Goal: Information Seeking & Learning: Learn about a topic

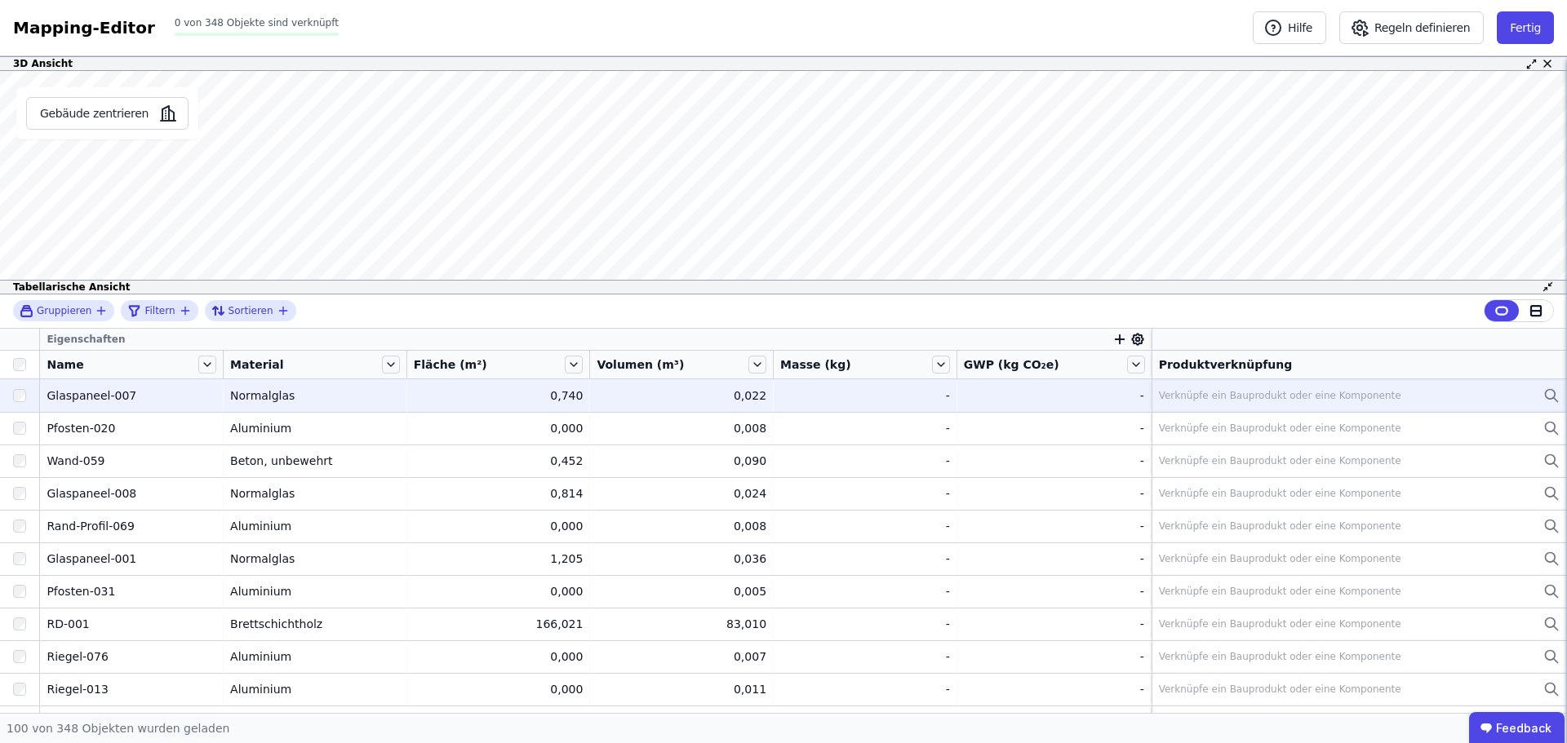
click at [1080, 396] on div "-" at bounding box center [1054, 396] width 180 height 16
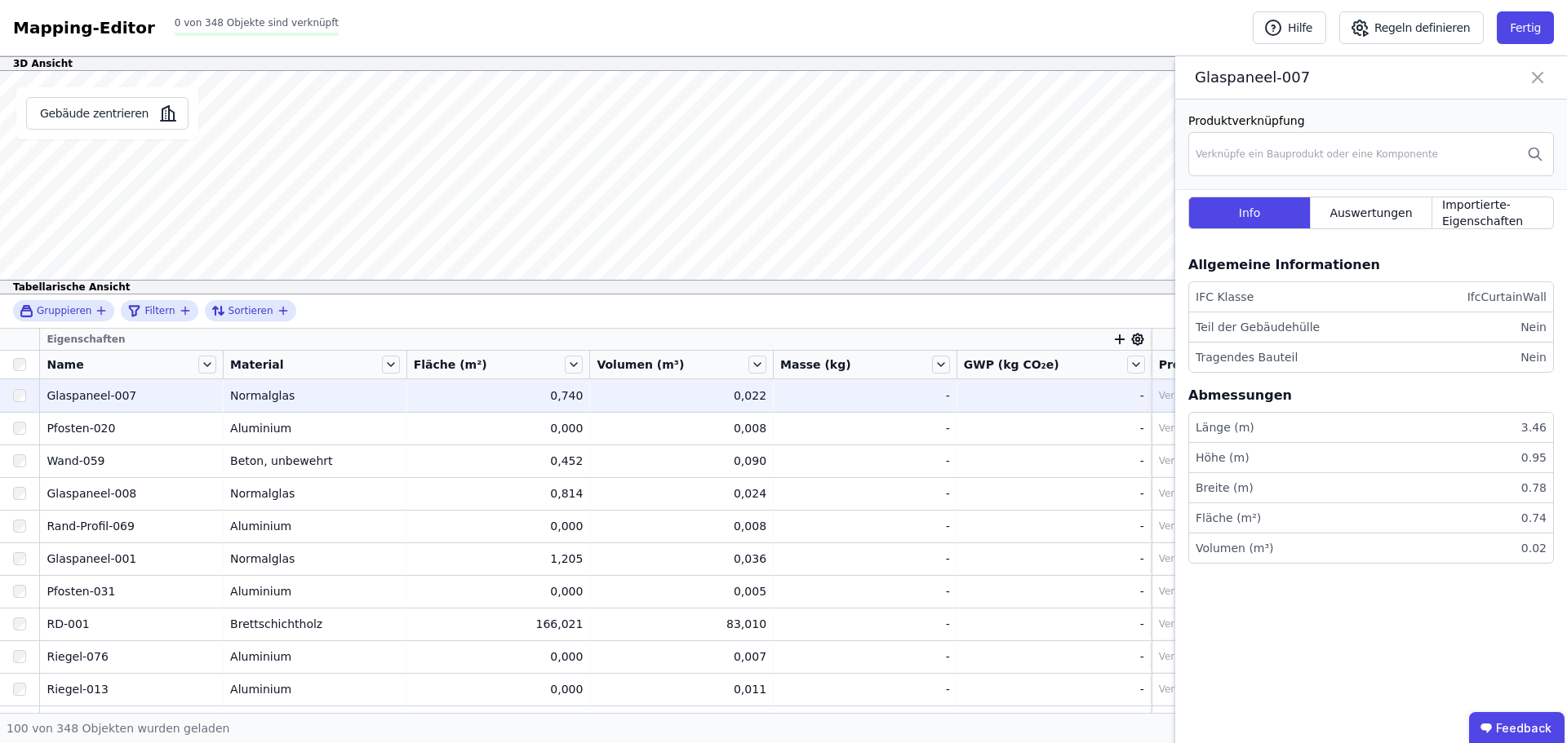
click at [1522, 49] on div "Mapping-Editor Hilfe Regeln definieren Fertig 0 von 348 Objekte sind verknüpft …" at bounding box center [783, 28] width 1567 height 56
click at [1502, 205] on span "Importierte-Eigenschaften" at bounding box center [1492, 213] width 101 height 33
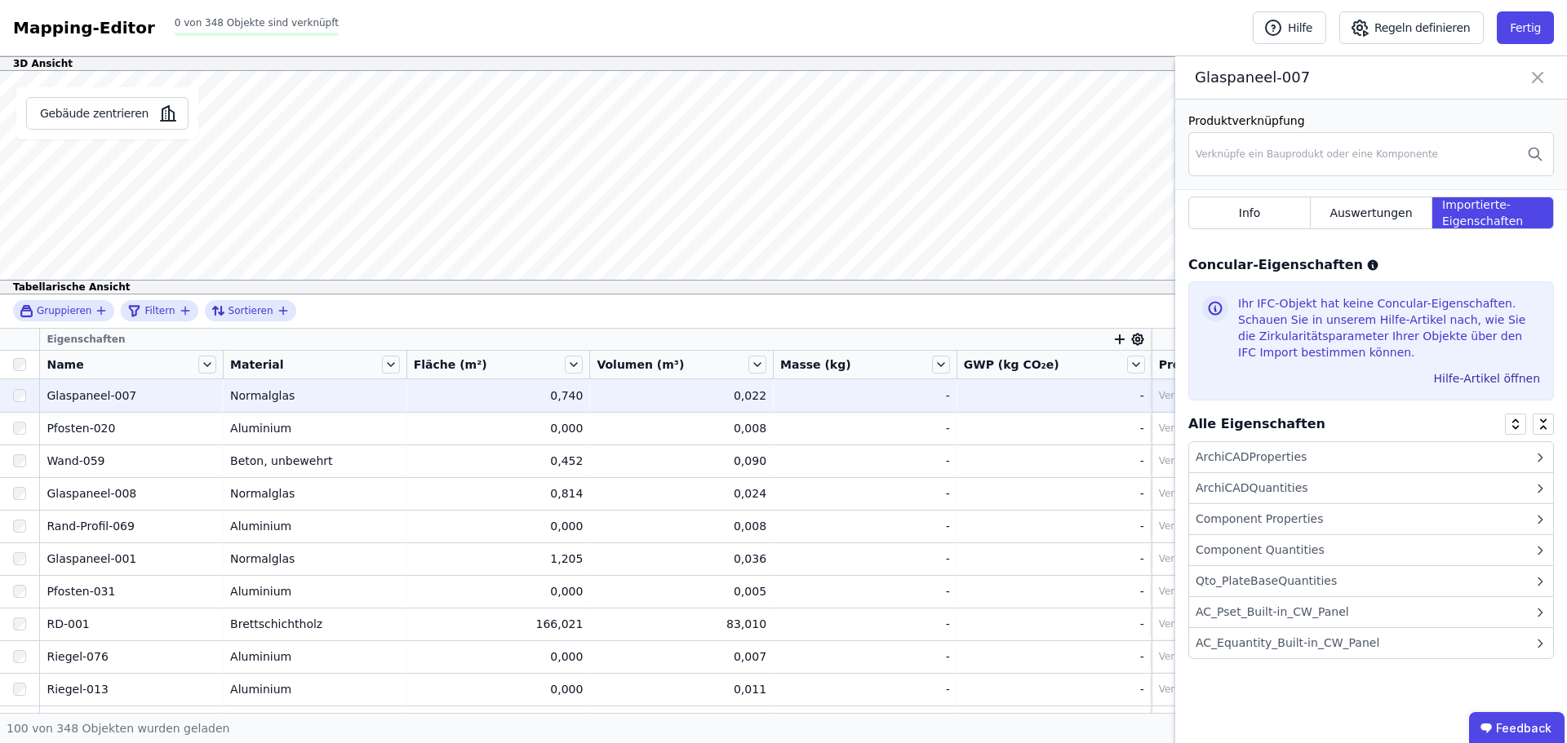
click at [1375, 191] on div "Info Auswertungen Importierte-Eigenschaften" at bounding box center [1371, 216] width 366 height 52
click at [1377, 199] on div "Auswertungen" at bounding box center [1371, 213] width 122 height 33
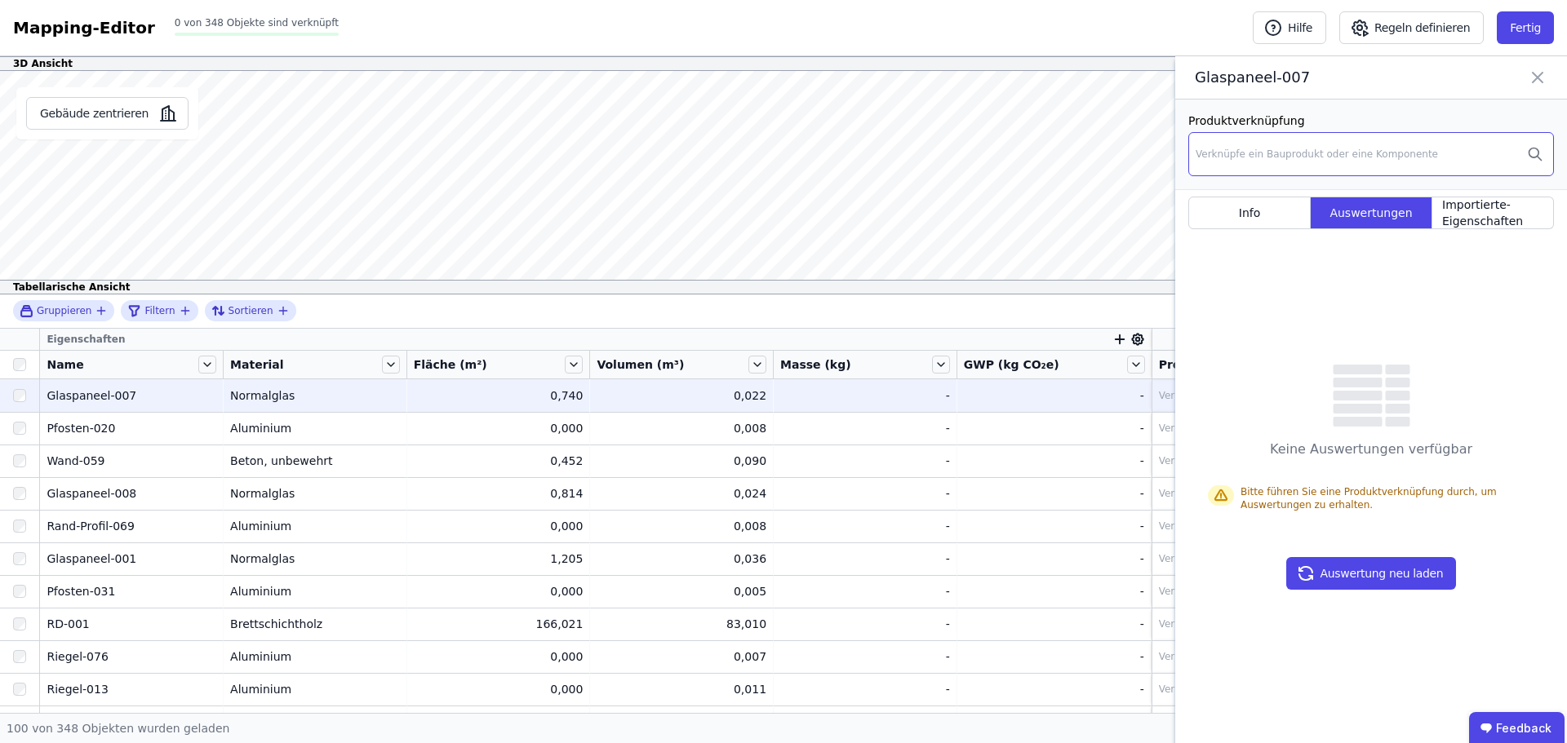
click at [1359, 153] on div "Verknüpfe ein Bauprodukt oder eine Komponente" at bounding box center [1316, 154] width 242 height 13
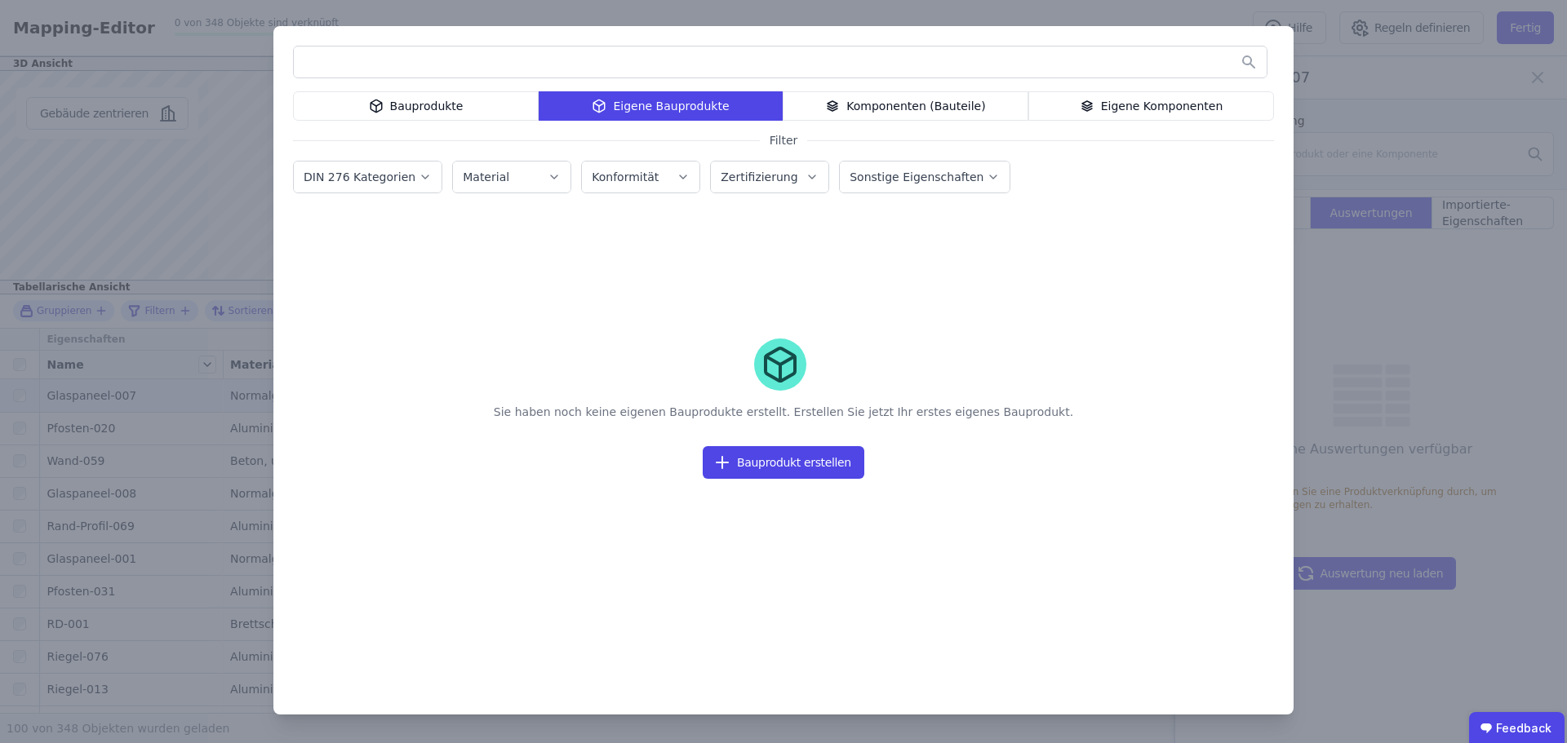
click at [432, 109] on div "Bauprodukte" at bounding box center [416, 105] width 246 height 29
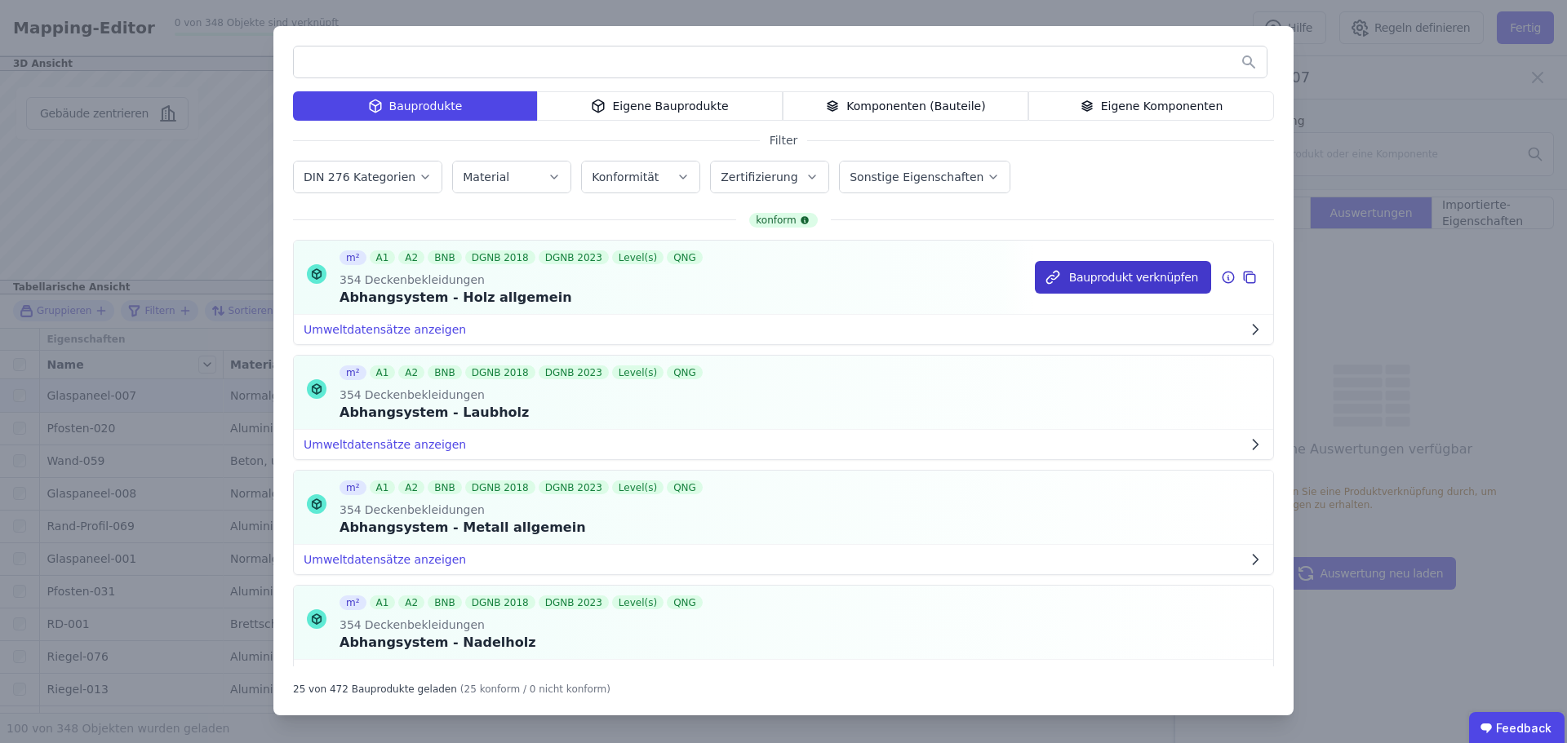
click at [1128, 274] on button "Bauprodukt verknüpfen" at bounding box center [1123, 277] width 176 height 33
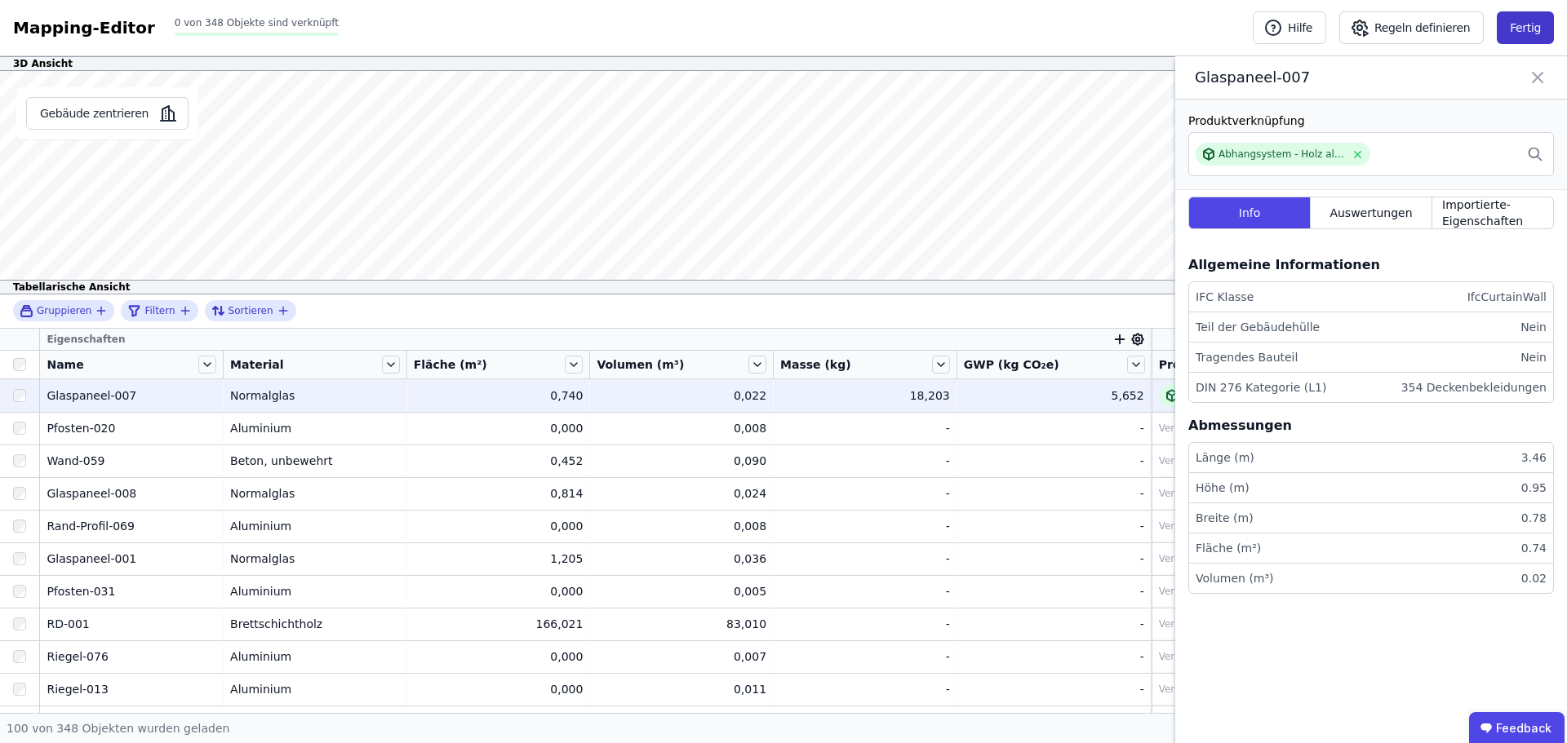
click at [1524, 26] on button "Fertig" at bounding box center [1524, 27] width 57 height 33
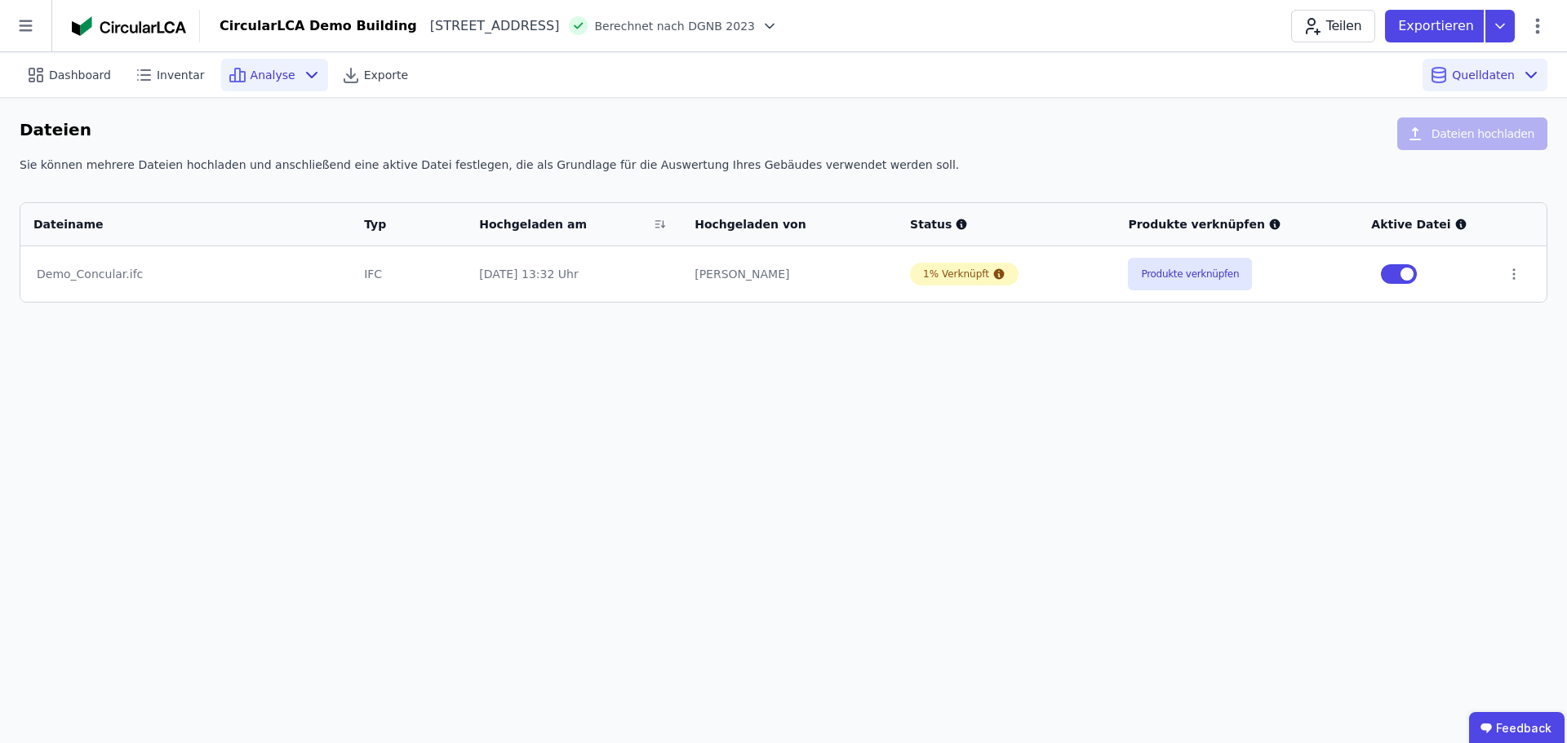
click at [250, 80] on span "Analyse" at bounding box center [272, 75] width 45 height 16
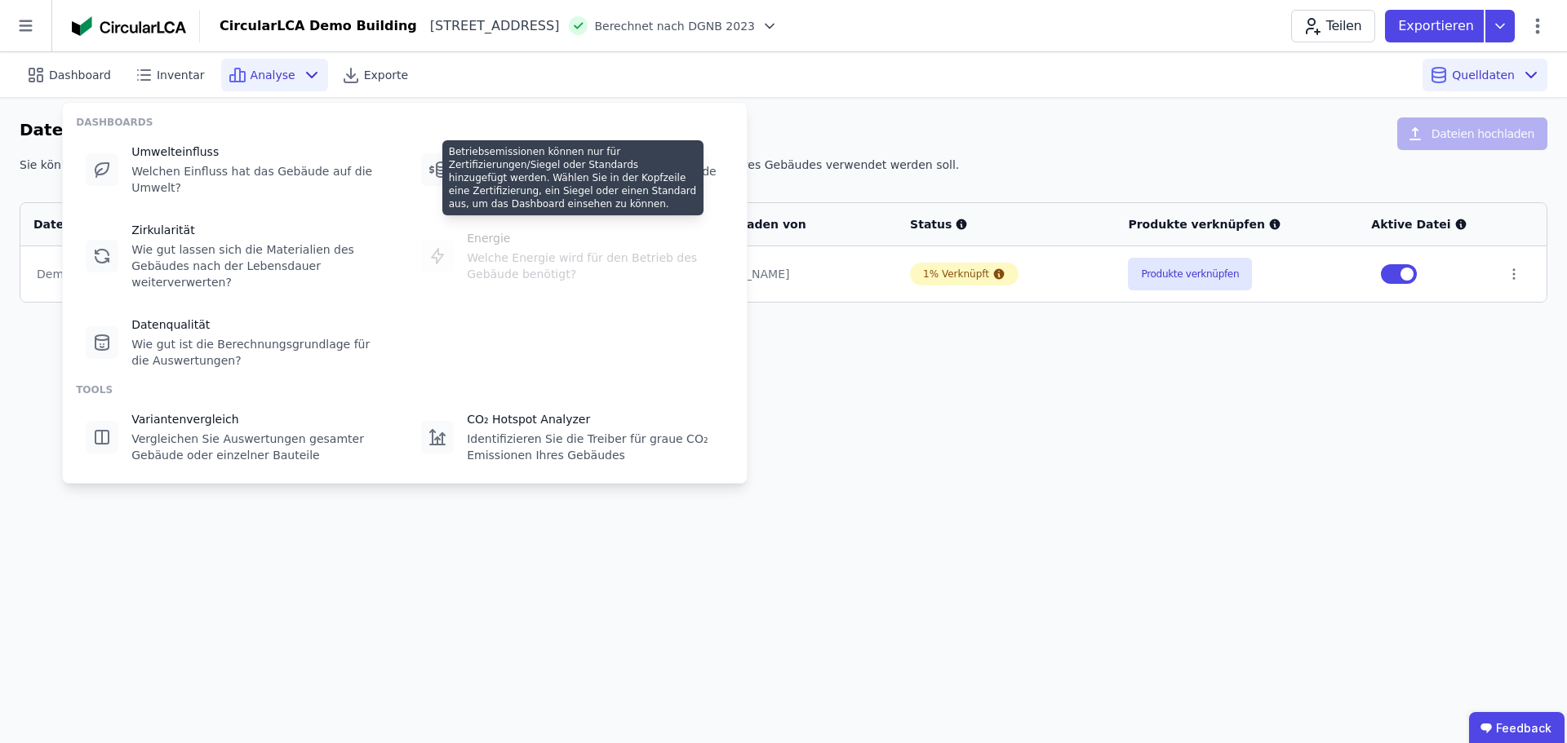
click at [578, 254] on div "Energie Welche Energie wird für den Betrieb des Gebäude benötigt?" at bounding box center [572, 256] width 322 height 82
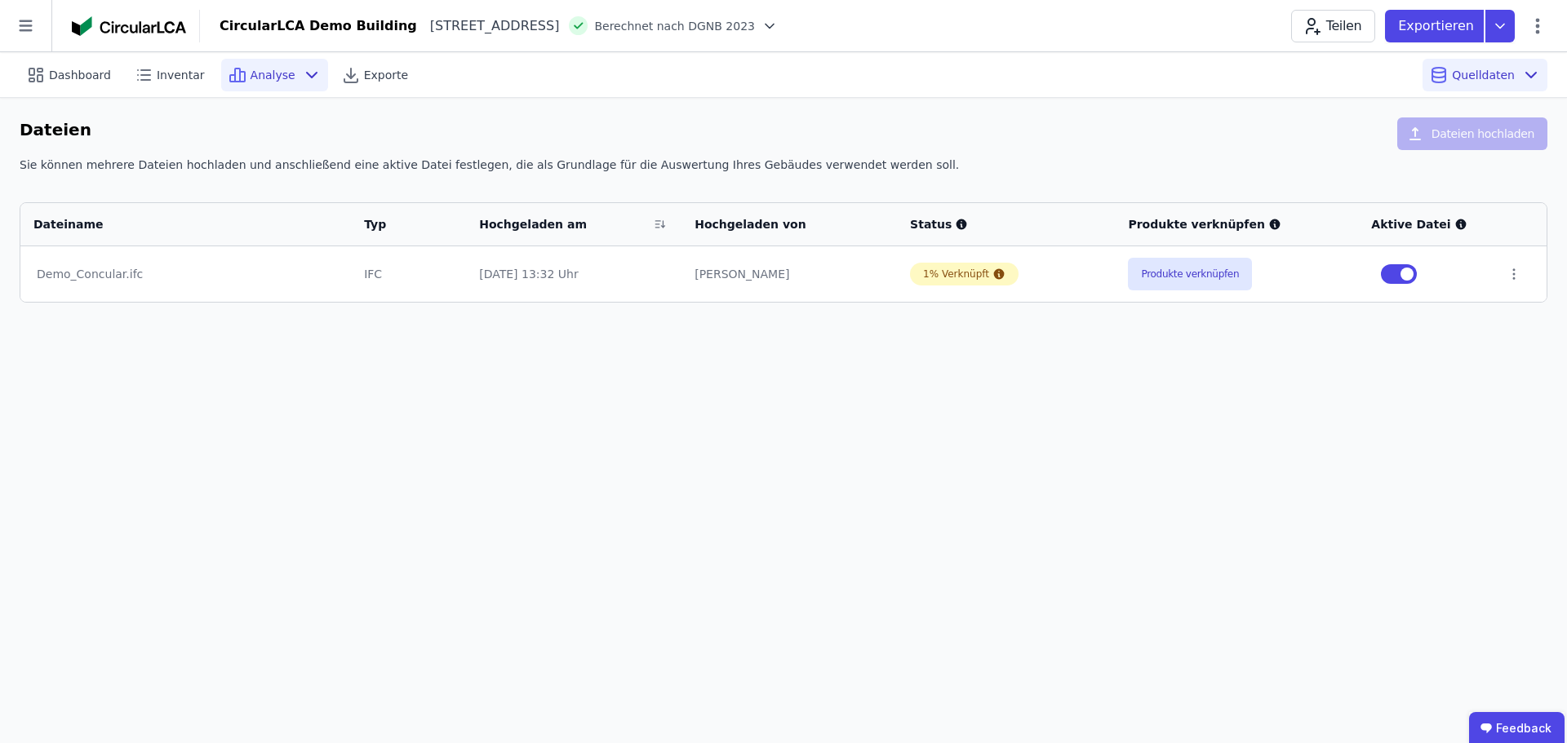
click at [270, 74] on span "Analyse" at bounding box center [272, 75] width 45 height 16
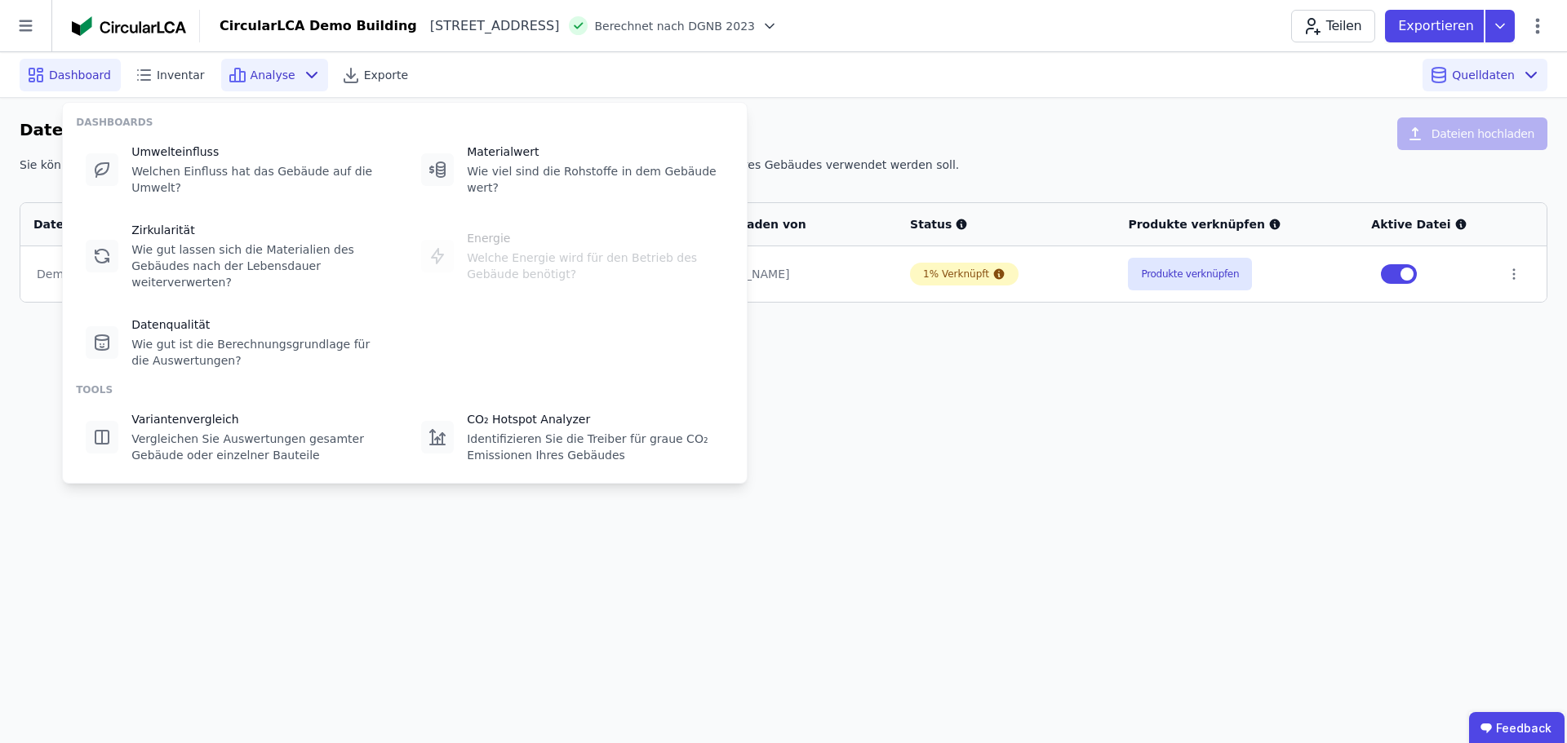
click at [105, 87] on div "Dashboard" at bounding box center [70, 75] width 101 height 33
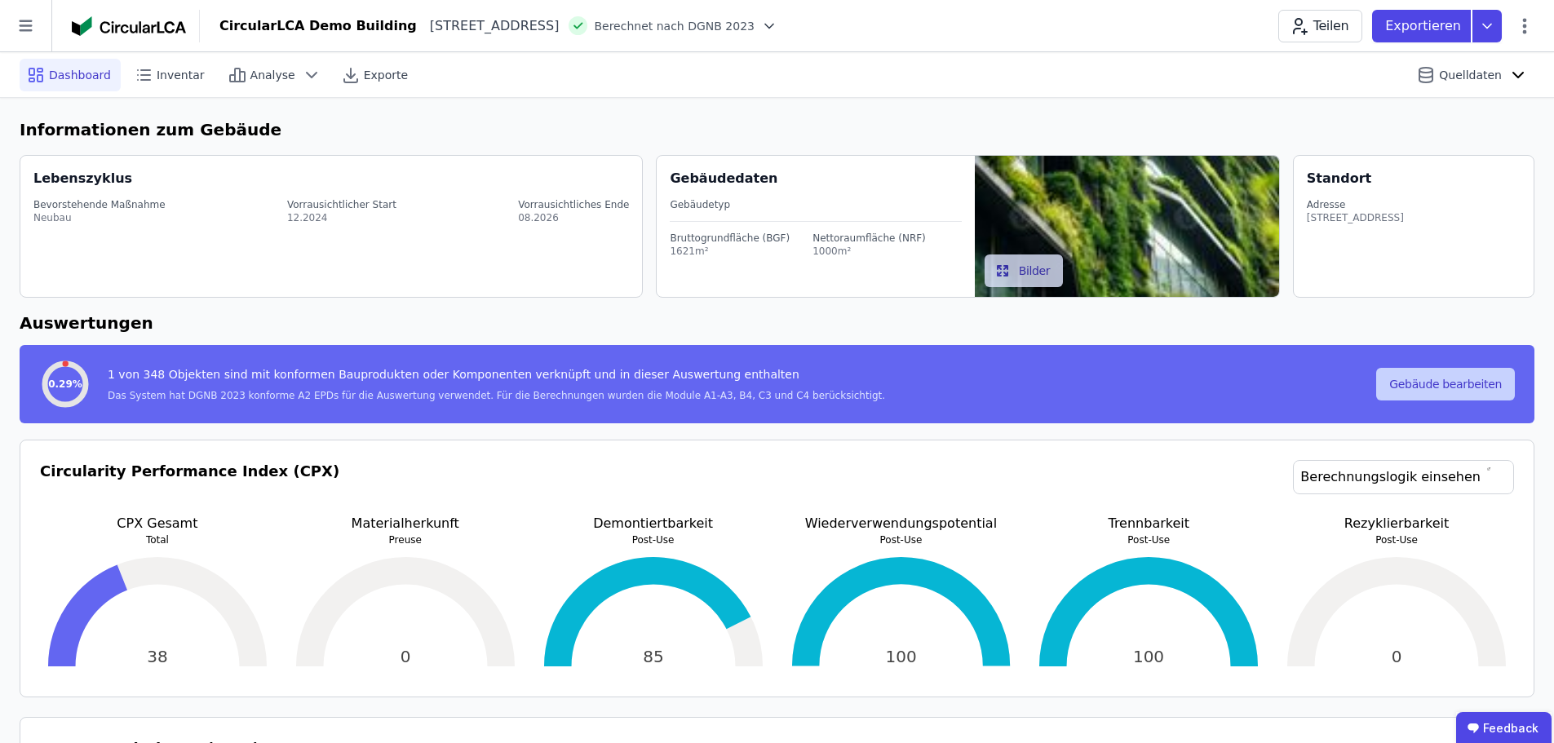
click at [1474, 376] on button "Gebäude bearbeiten" at bounding box center [1445, 384] width 139 height 33
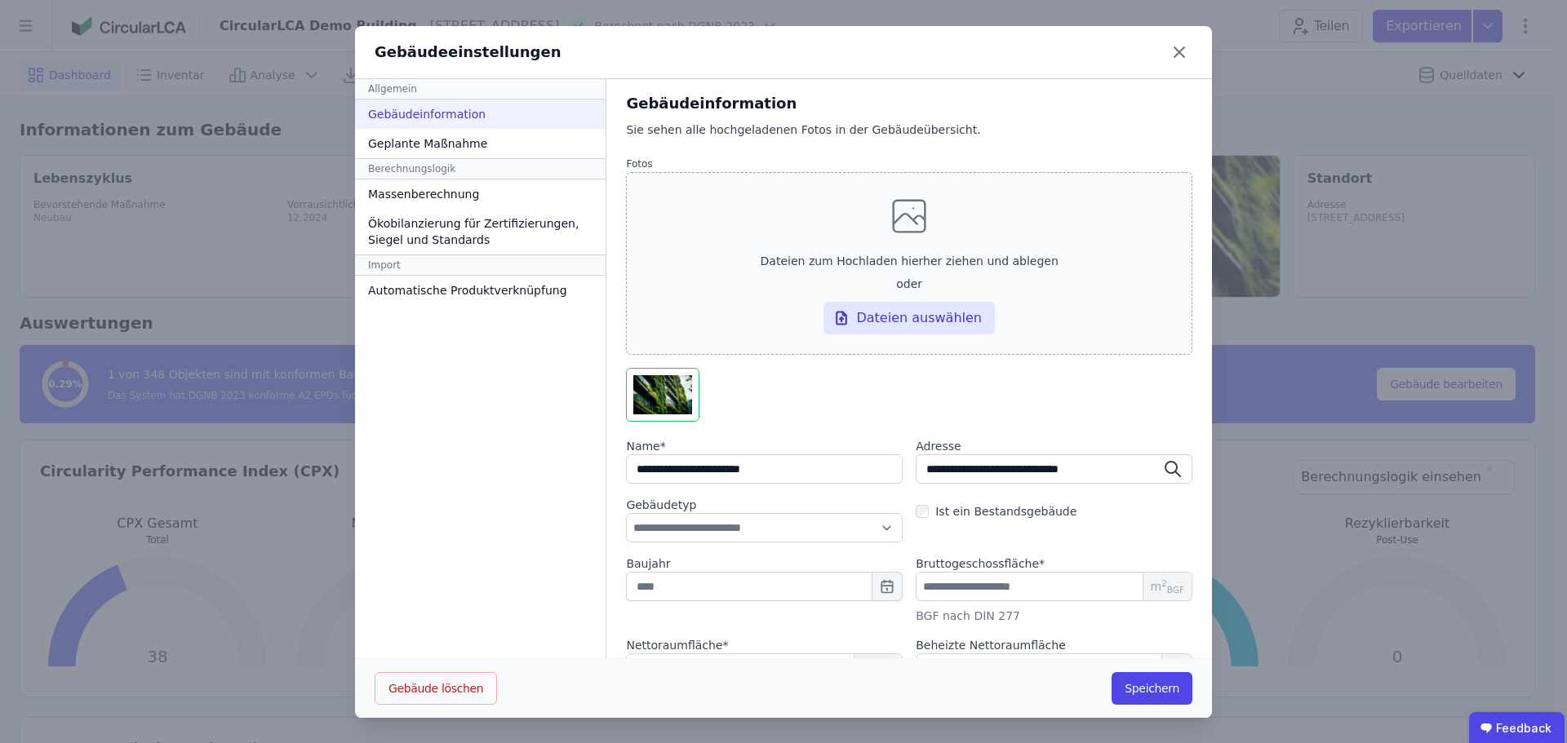
scroll to position [76, 0]
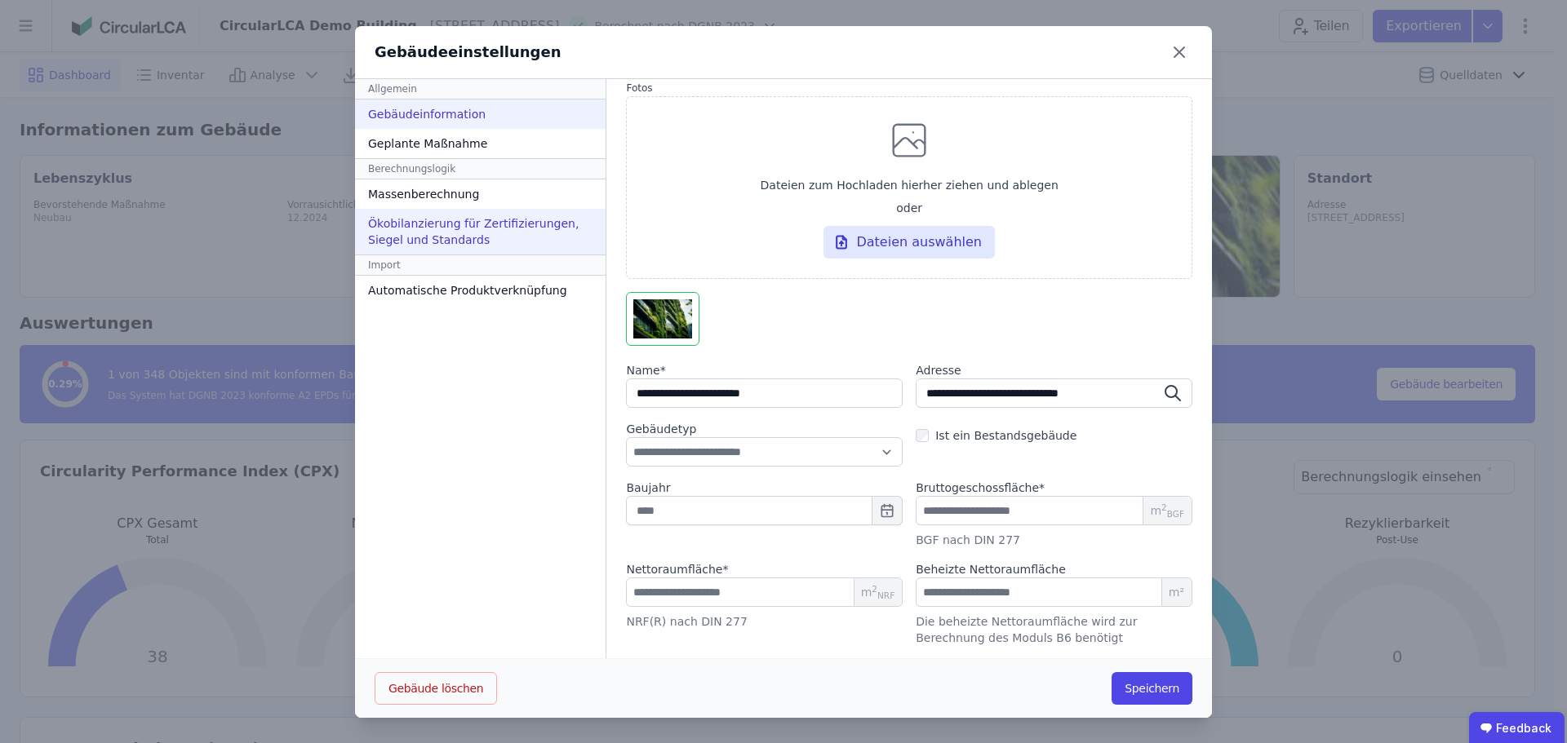
click at [500, 251] on div "Ökobilanzierung für Zertifizierungen, Siegel und Standards" at bounding box center [480, 232] width 250 height 46
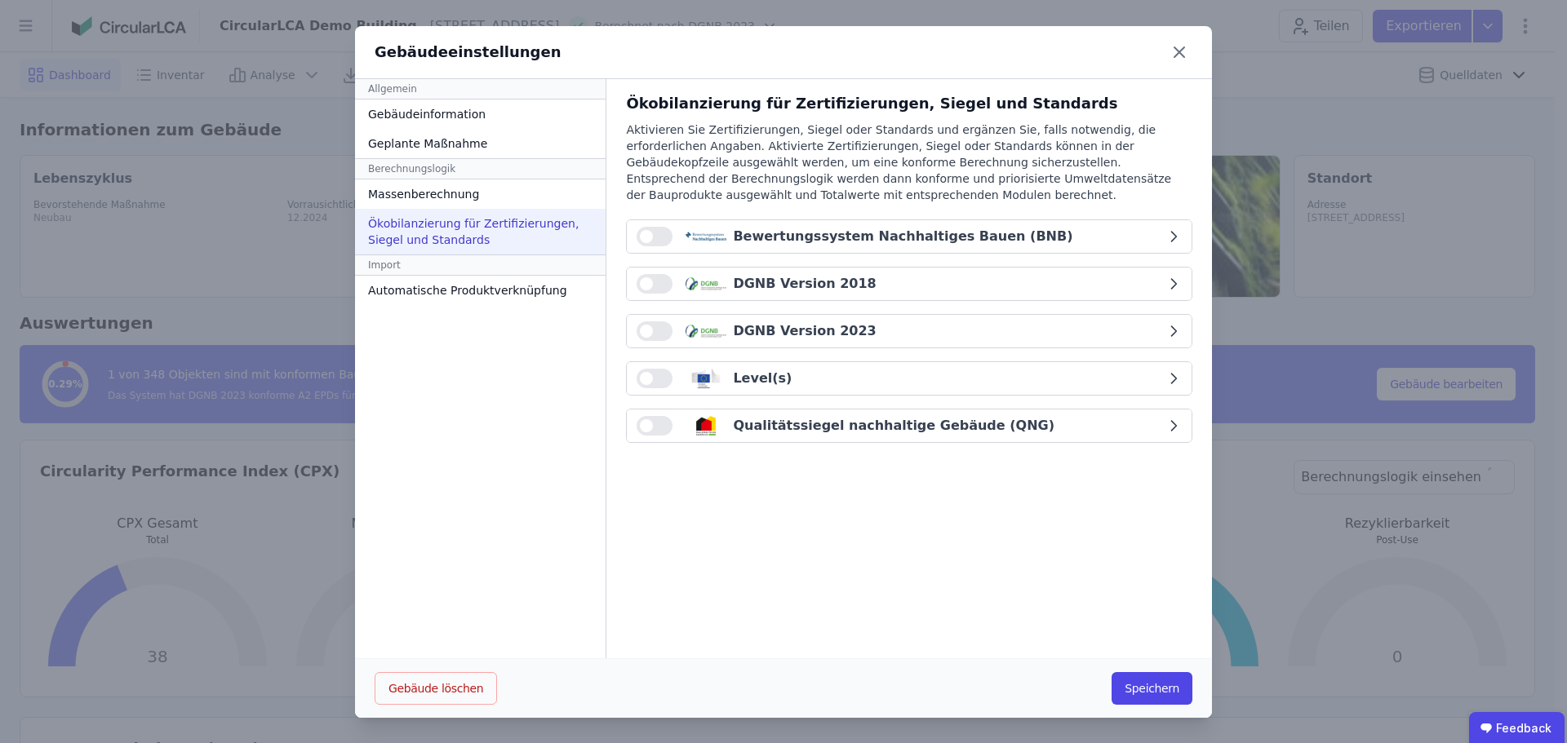
scroll to position [0, 0]
click at [655, 287] on button "button" at bounding box center [654, 284] width 36 height 20
click at [656, 287] on span "button" at bounding box center [662, 283] width 13 height 13
click at [647, 336] on button "button" at bounding box center [654, 331] width 36 height 20
click at [648, 431] on button "button" at bounding box center [654, 426] width 36 height 20
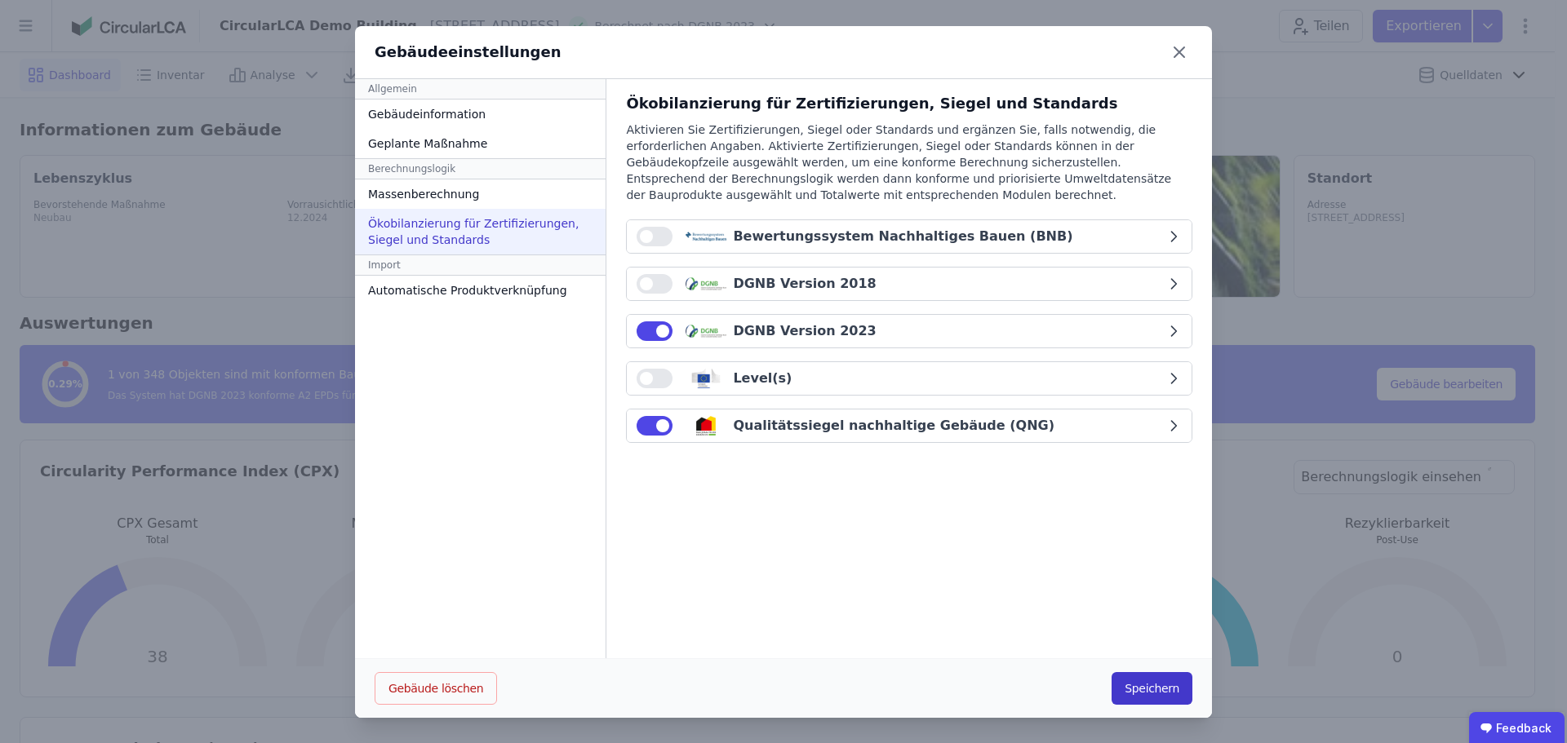
click at [1163, 694] on button "Speichern" at bounding box center [1151, 688] width 81 height 33
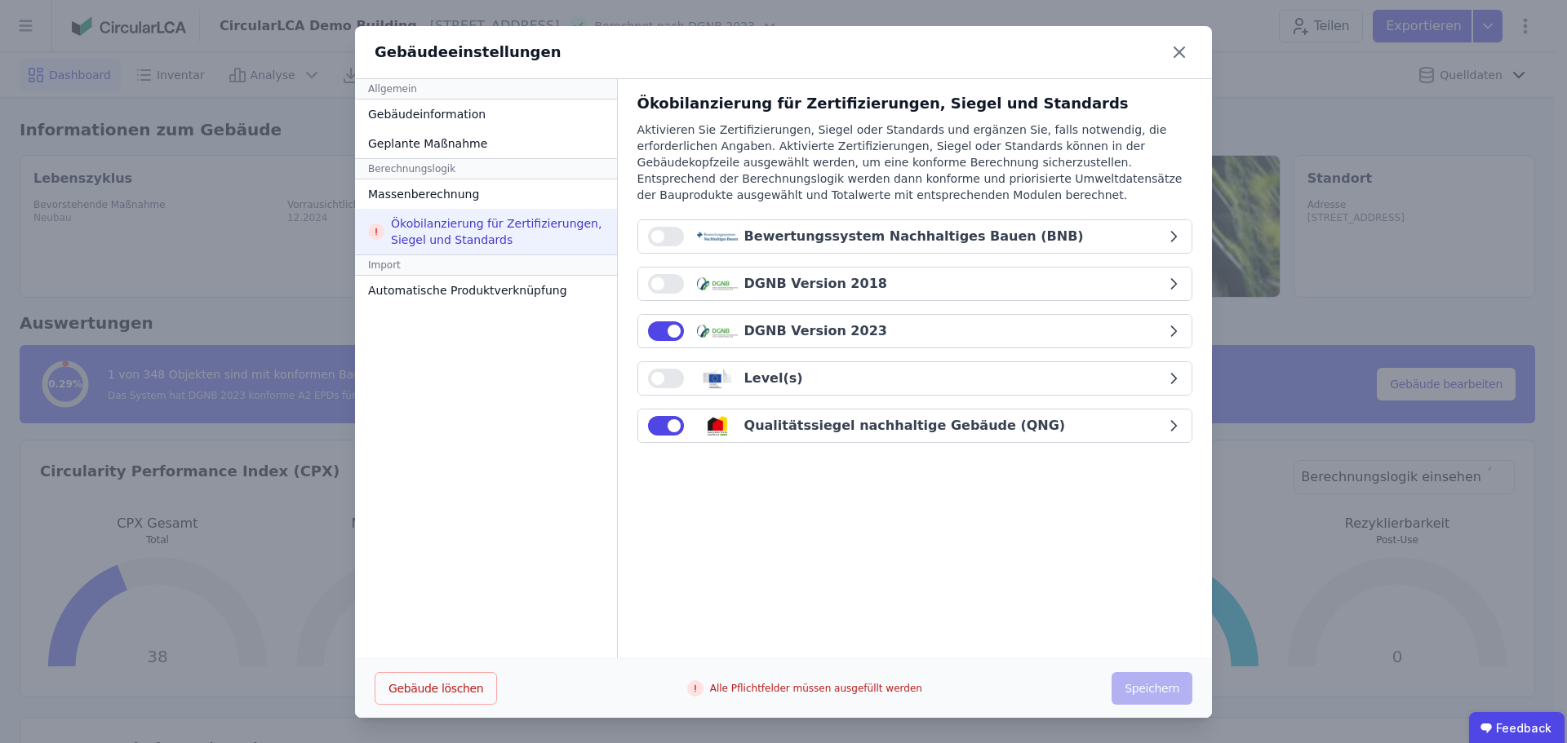
click at [1082, 348] on div "Ökobilanzierung für Zertifizierungen, Siegel und Standards Aktivieren Sie Zerti…" at bounding box center [914, 274] width 555 height 364
click at [1084, 343] on button "DGNB Version 2023" at bounding box center [914, 331] width 553 height 33
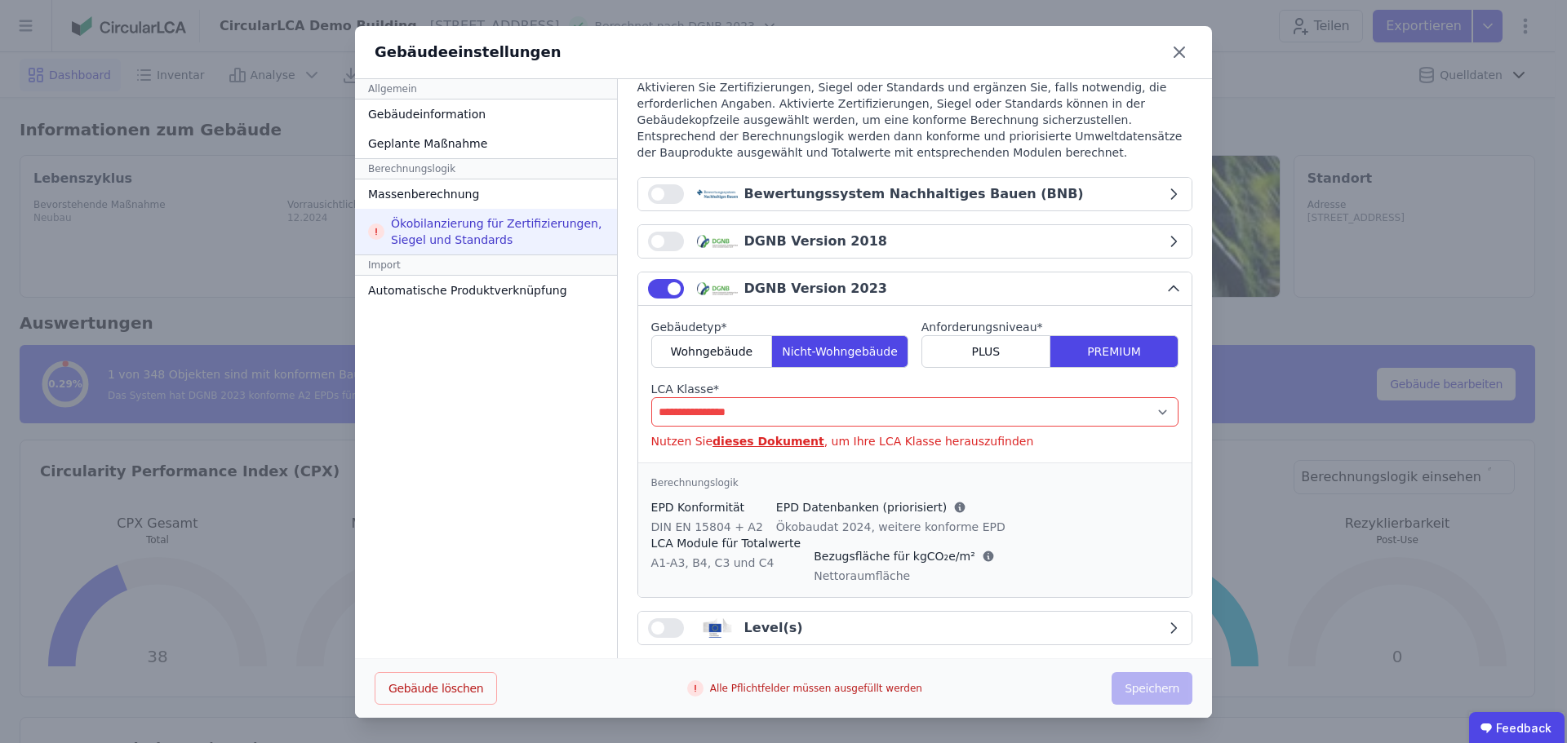
scroll to position [82, 0]
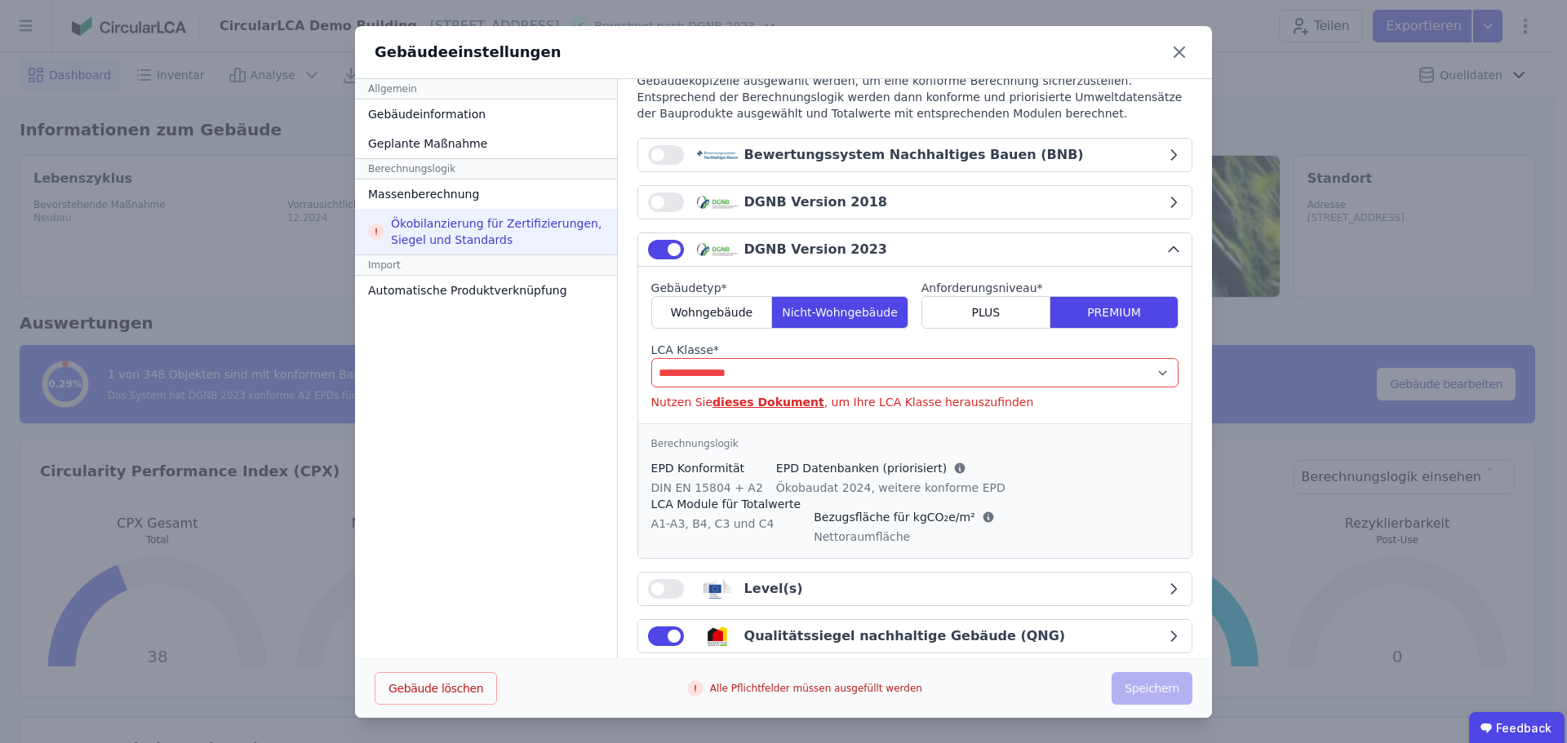
click at [824, 356] on label "LCA Klasse *" at bounding box center [914, 350] width 527 height 16
click at [822, 373] on select "**********" at bounding box center [914, 372] width 527 height 29
select select "*"
click at [651, 358] on select "**********" at bounding box center [914, 372] width 527 height 29
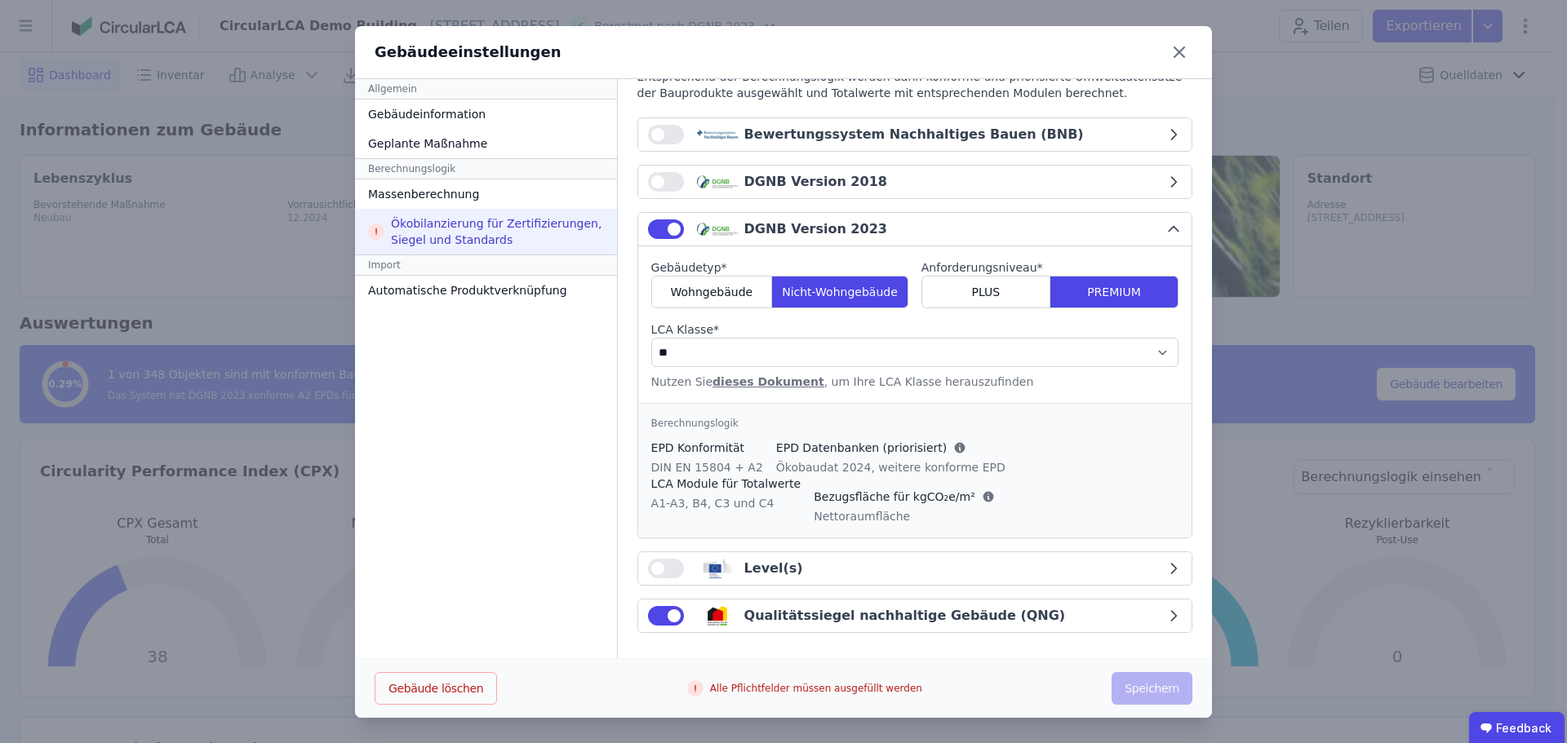
click at [809, 611] on div "Qualitätssiegel nachhaltige Gebäude (QNG)" at bounding box center [904, 616] width 321 height 20
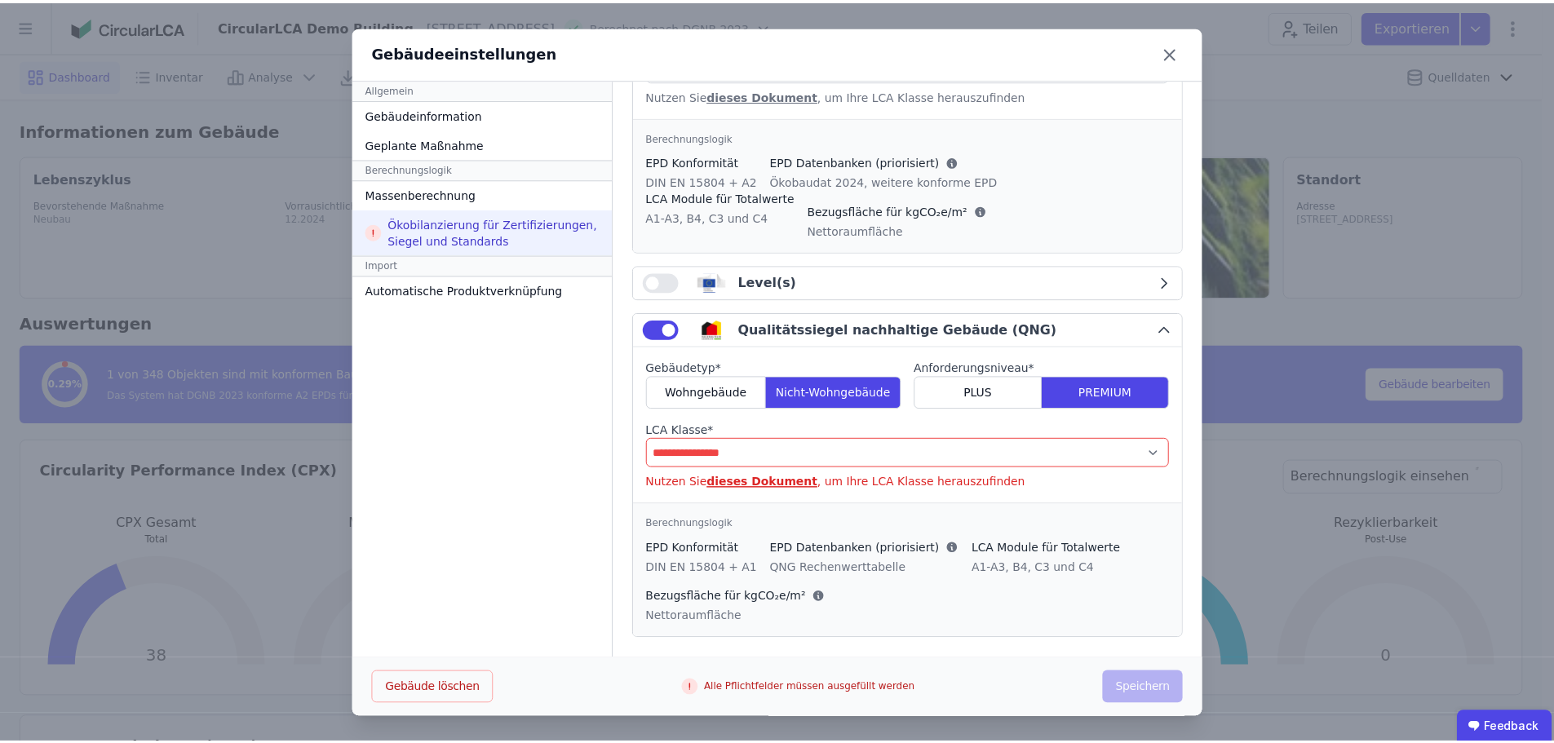
scroll to position [394, 0]
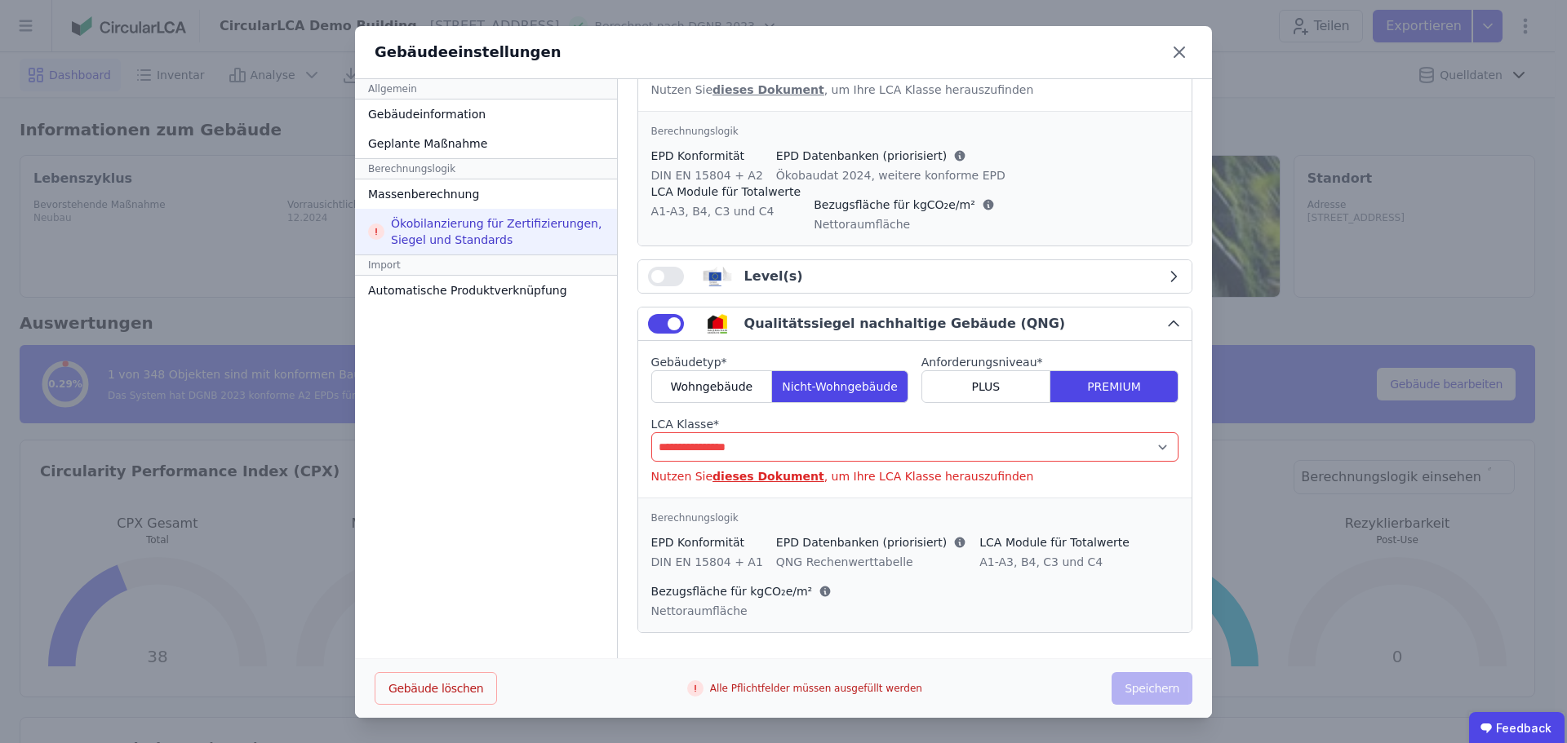
click at [806, 423] on label "LCA Klasse *" at bounding box center [914, 424] width 527 height 16
click at [806, 436] on select "**********" at bounding box center [914, 446] width 527 height 29
select select "*"
click at [651, 432] on select "**********" at bounding box center [914, 446] width 527 height 29
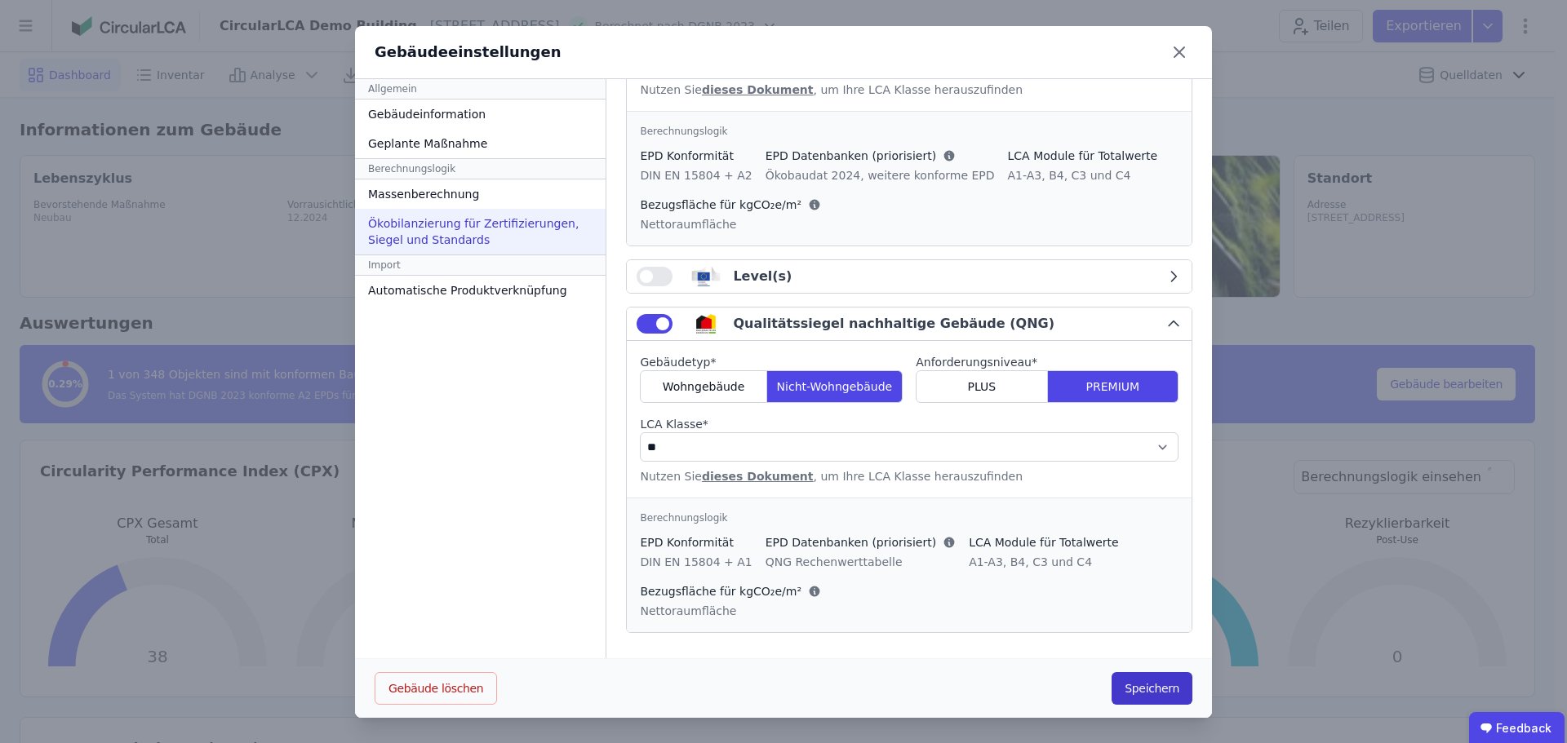
click at [1125, 676] on button "Speichern" at bounding box center [1151, 688] width 81 height 33
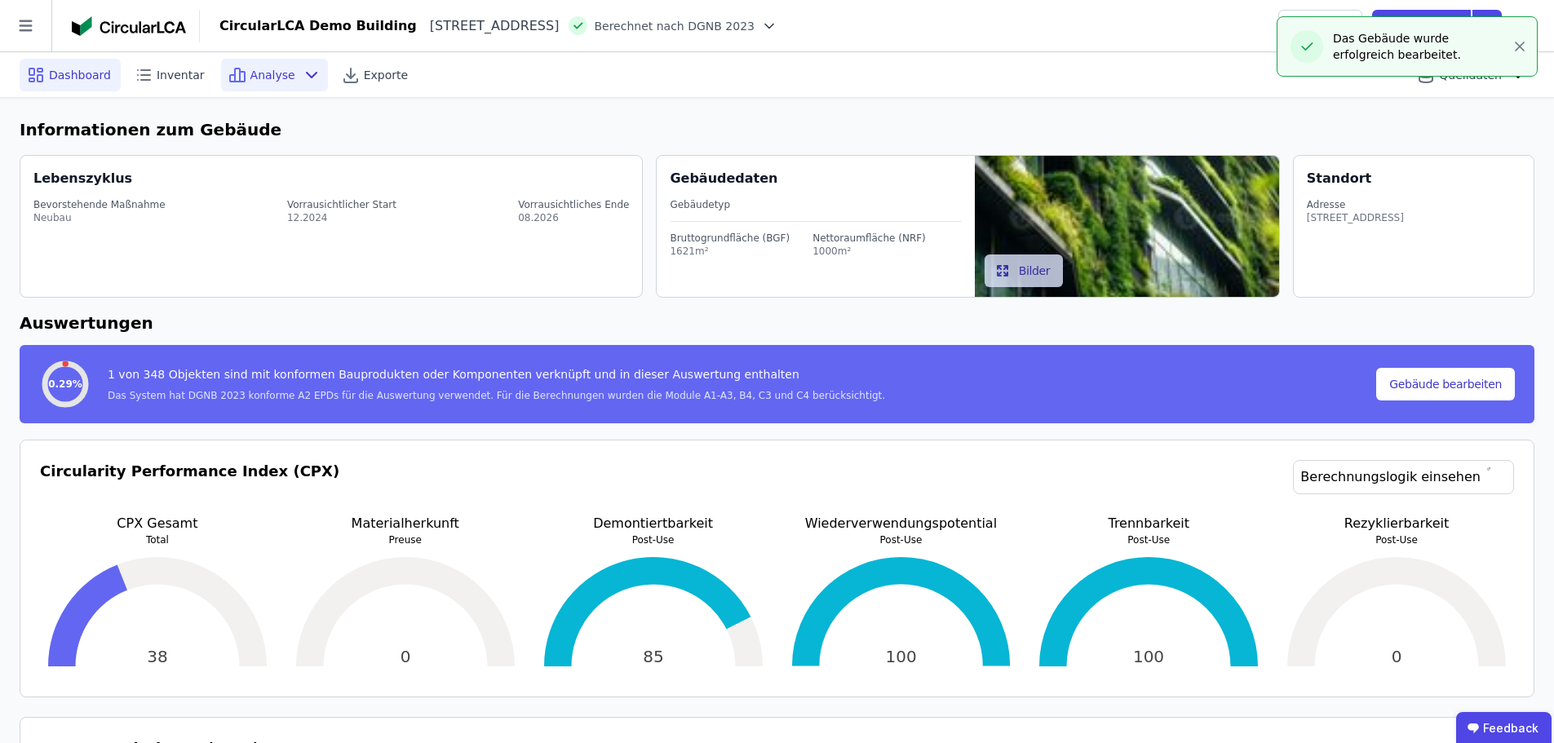
click at [277, 64] on div "Analyse" at bounding box center [274, 75] width 107 height 33
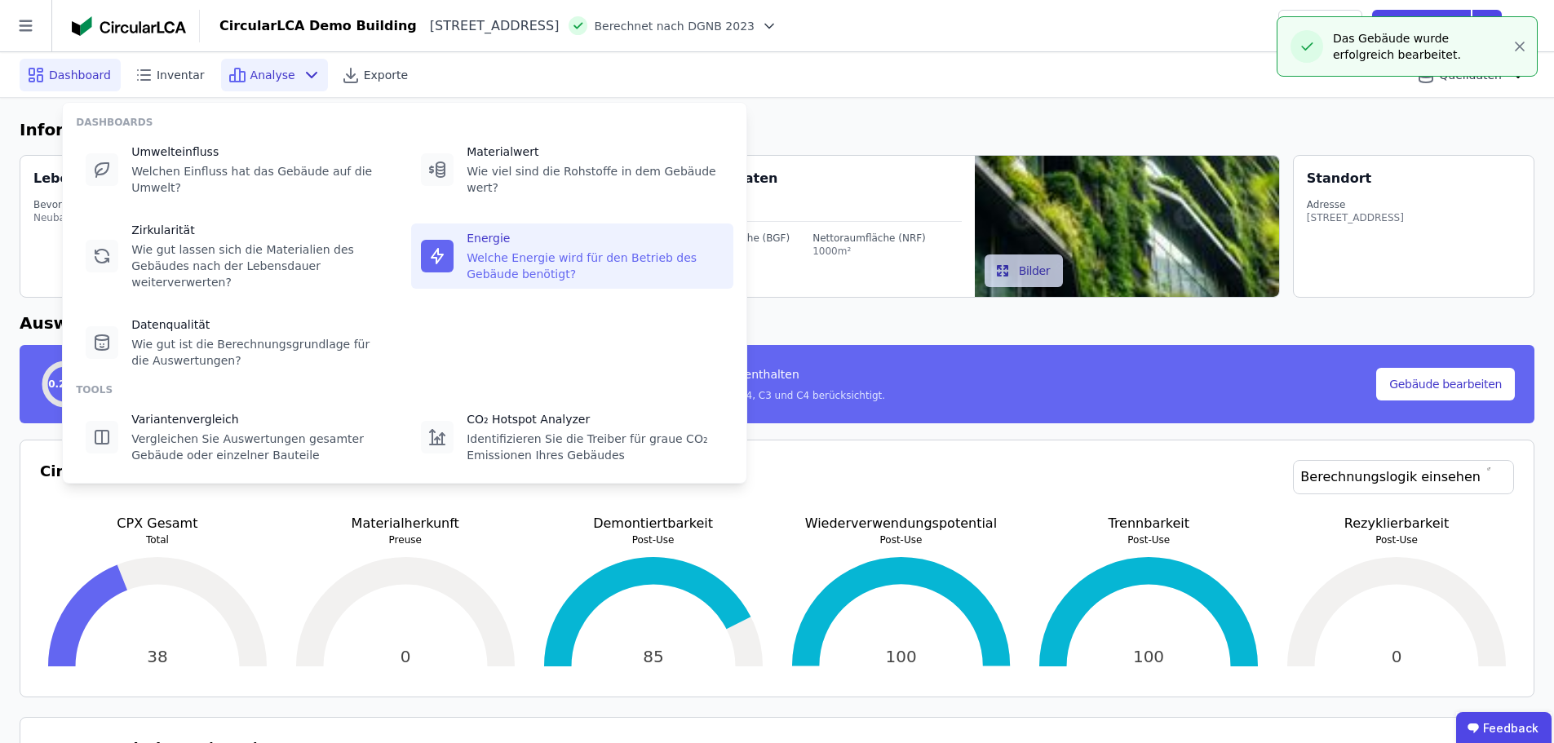
click at [536, 244] on div "Energie" at bounding box center [595, 238] width 257 height 16
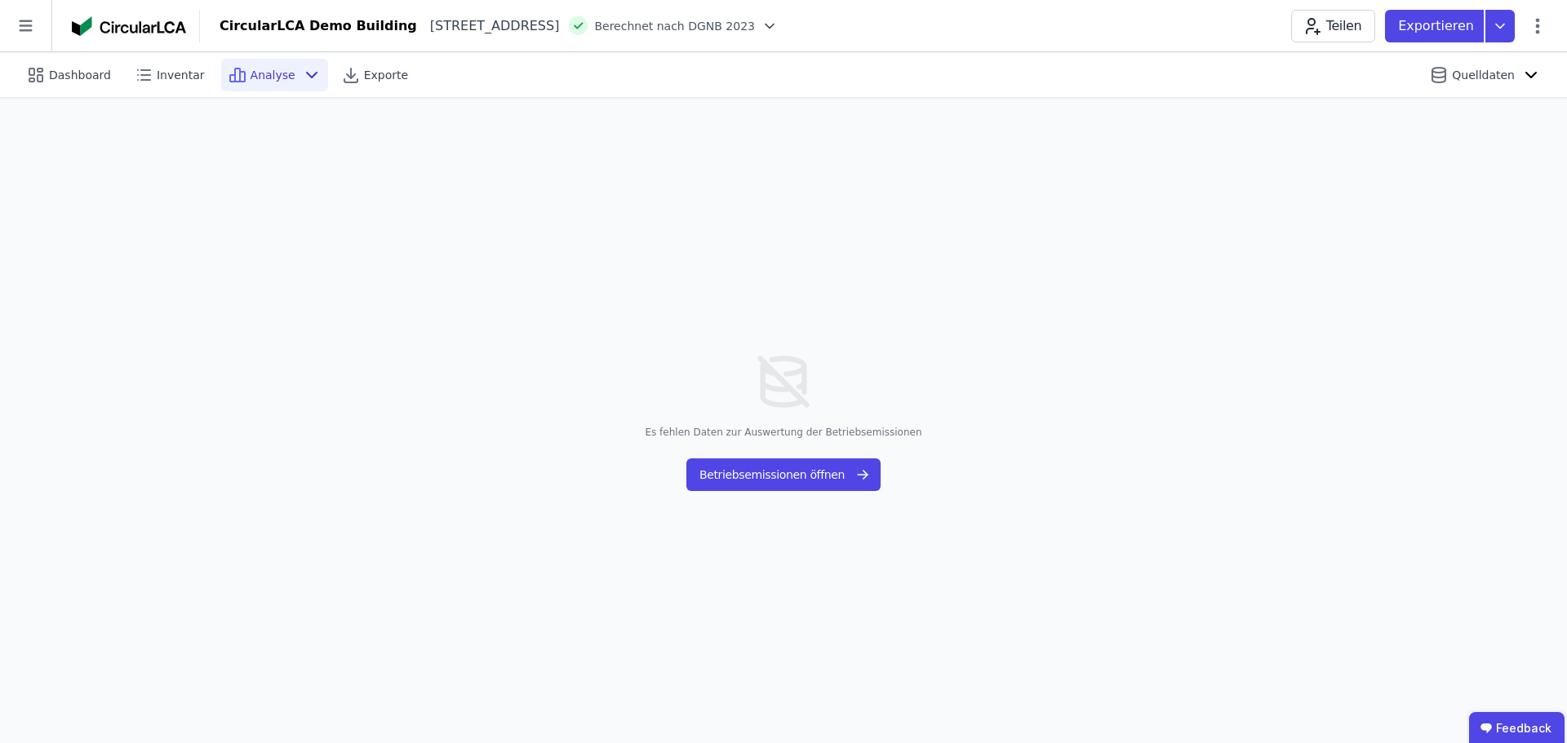
click at [795, 456] on div "Es fehlen Daten zur Auswertung der Betriebsemissionen Betriebsemissionen öffnen" at bounding box center [783, 420] width 1567 height 645
click at [840, 508] on div "Es fehlen Daten zur Auswertung der Betriebsemissionen Betriebsemissionen öffnen" at bounding box center [783, 420] width 1567 height 645
click at [843, 491] on div "Es fehlen Daten zur Auswertung der Betriebsemissionen Betriebsemissionen öffnen" at bounding box center [783, 420] width 1567 height 645
click at [844, 488] on button "Betriebsemissionen öffnen" at bounding box center [783, 475] width 194 height 33
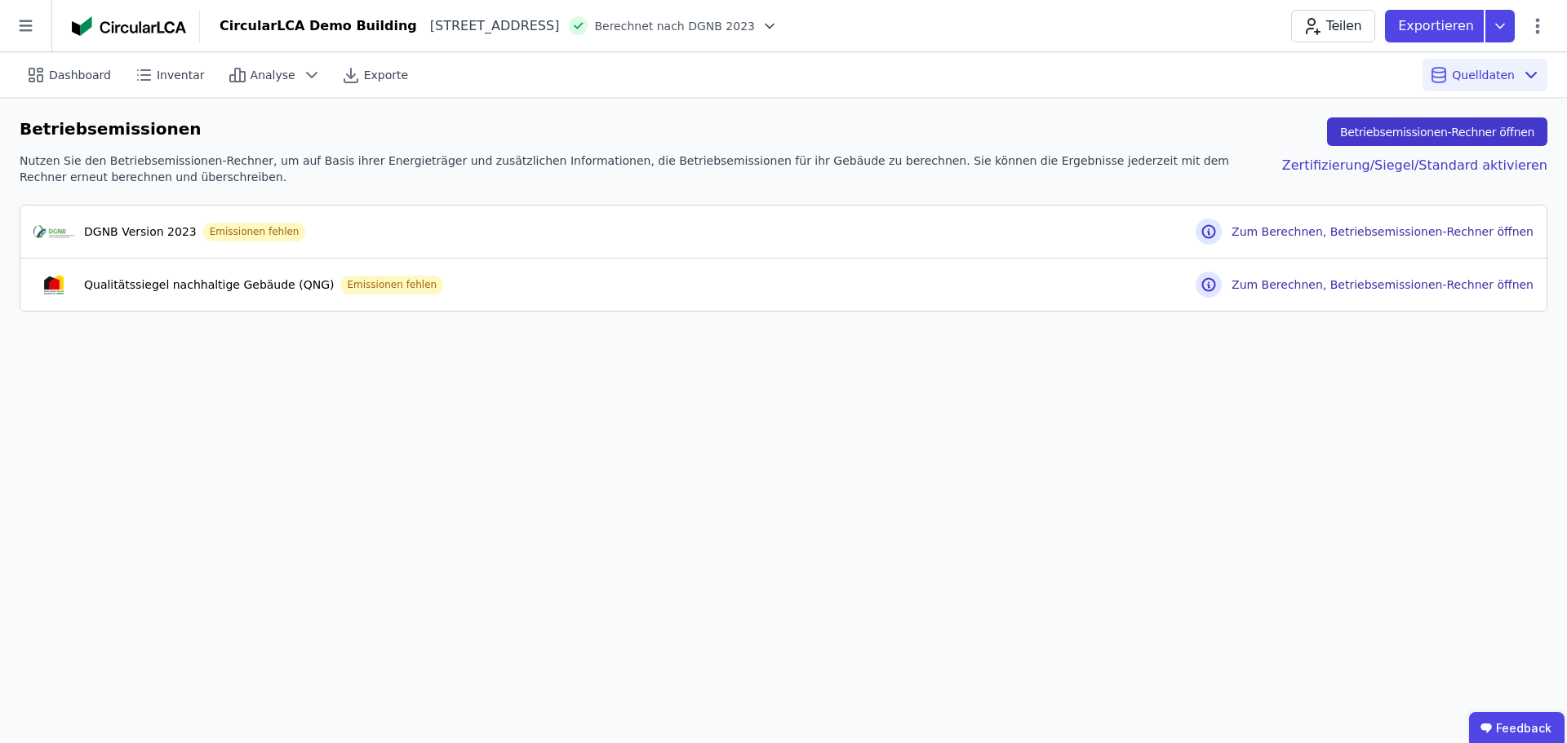
click at [1422, 136] on button "Betriebsemissionen-Rechner öffnen" at bounding box center [1437, 131] width 220 height 29
click at [280, 73] on span "Analyse" at bounding box center [272, 75] width 45 height 16
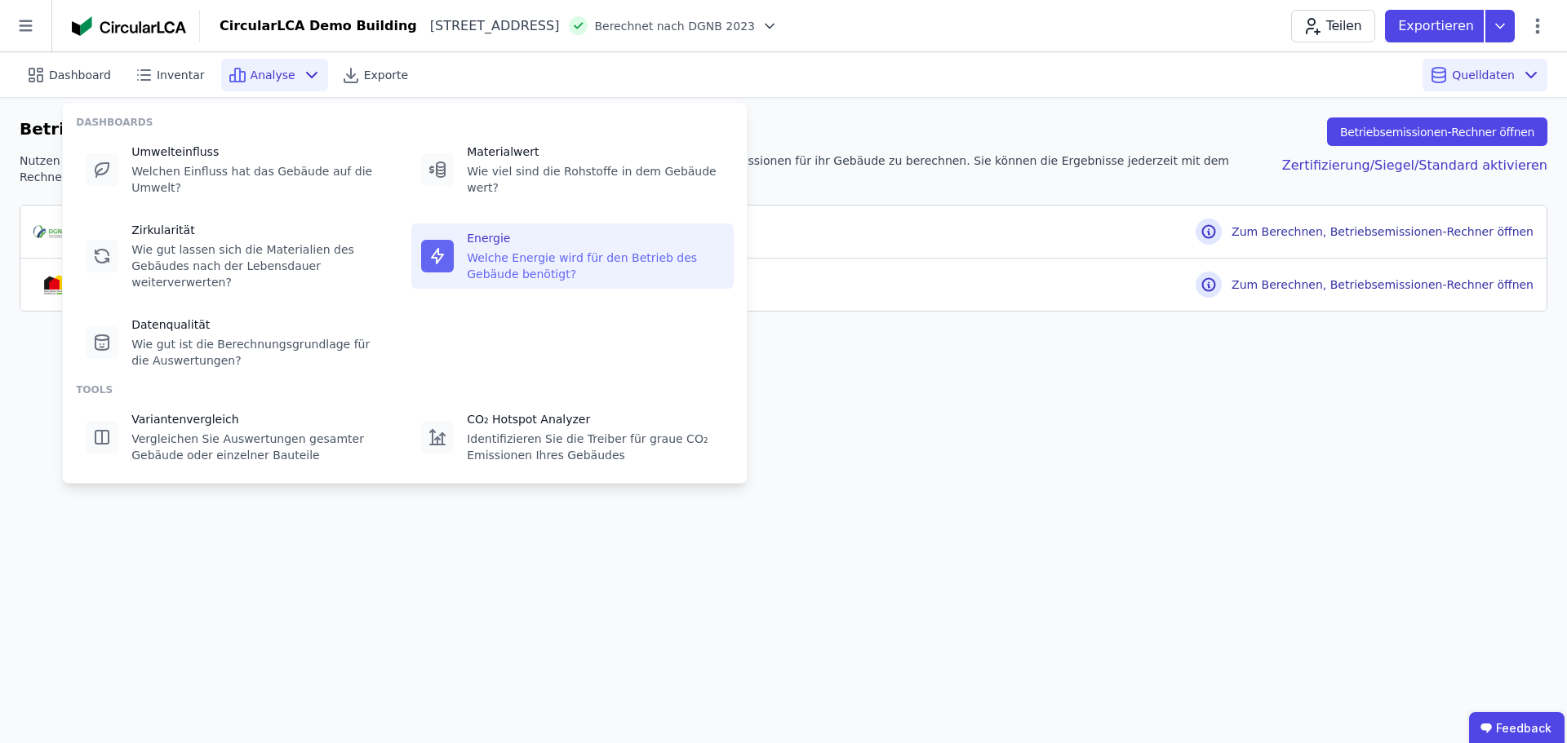
click at [561, 242] on div "Energie" at bounding box center [595, 238] width 257 height 16
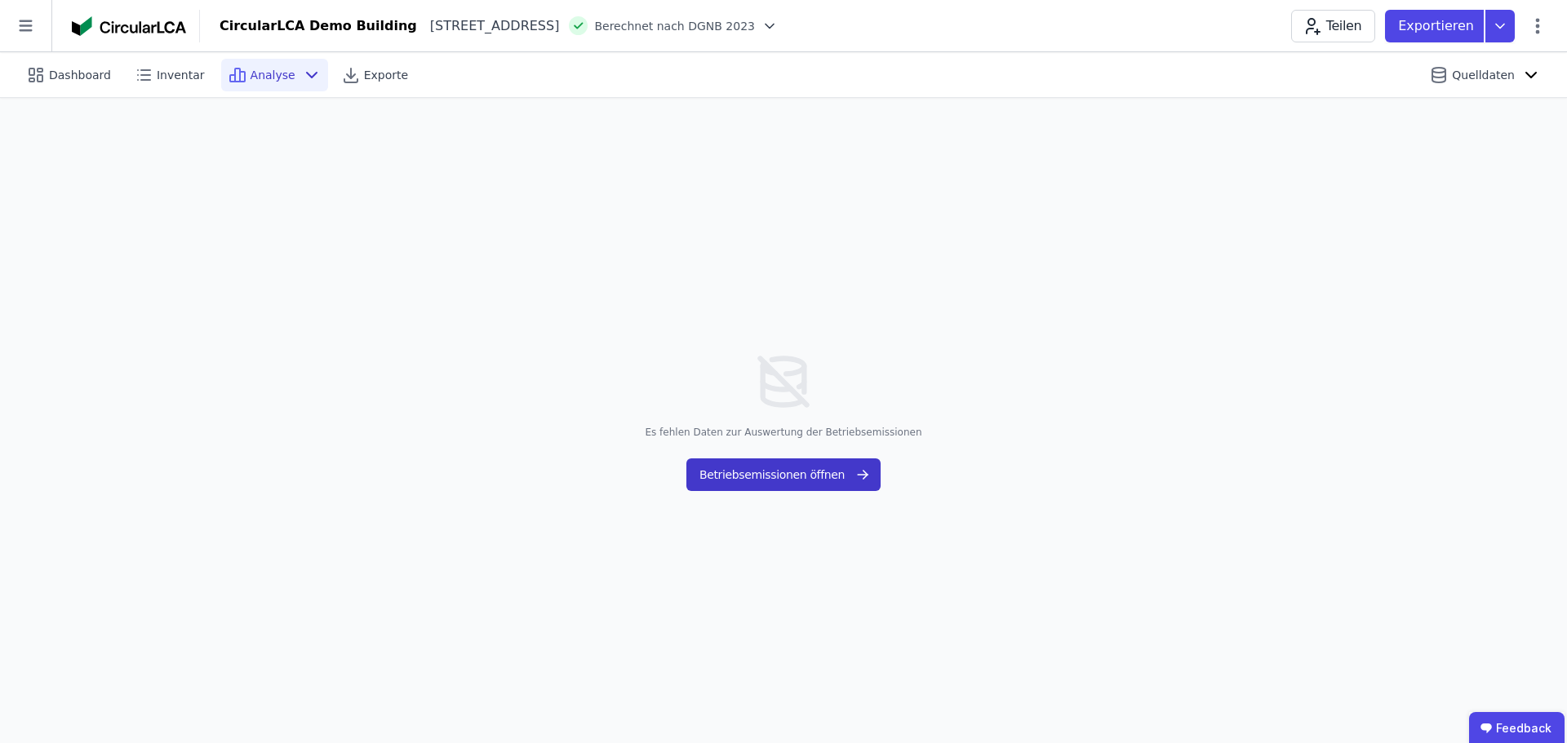
click at [865, 468] on icon "button" at bounding box center [862, 475] width 16 height 20
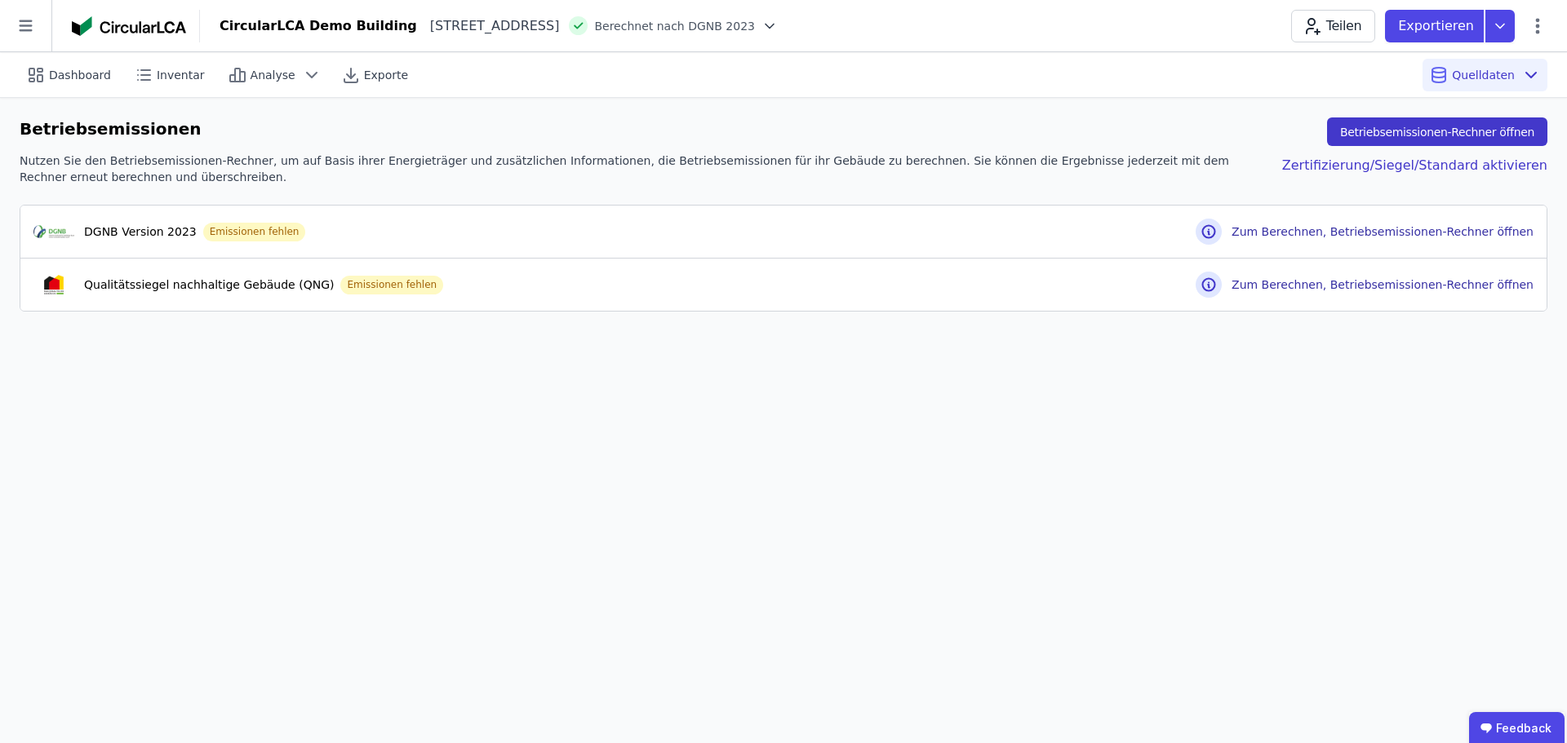
click at [1460, 133] on button "Betriebsemissionen-Rechner öffnen" at bounding box center [1437, 131] width 220 height 29
click at [221, 80] on div "Analyse" at bounding box center [274, 75] width 107 height 33
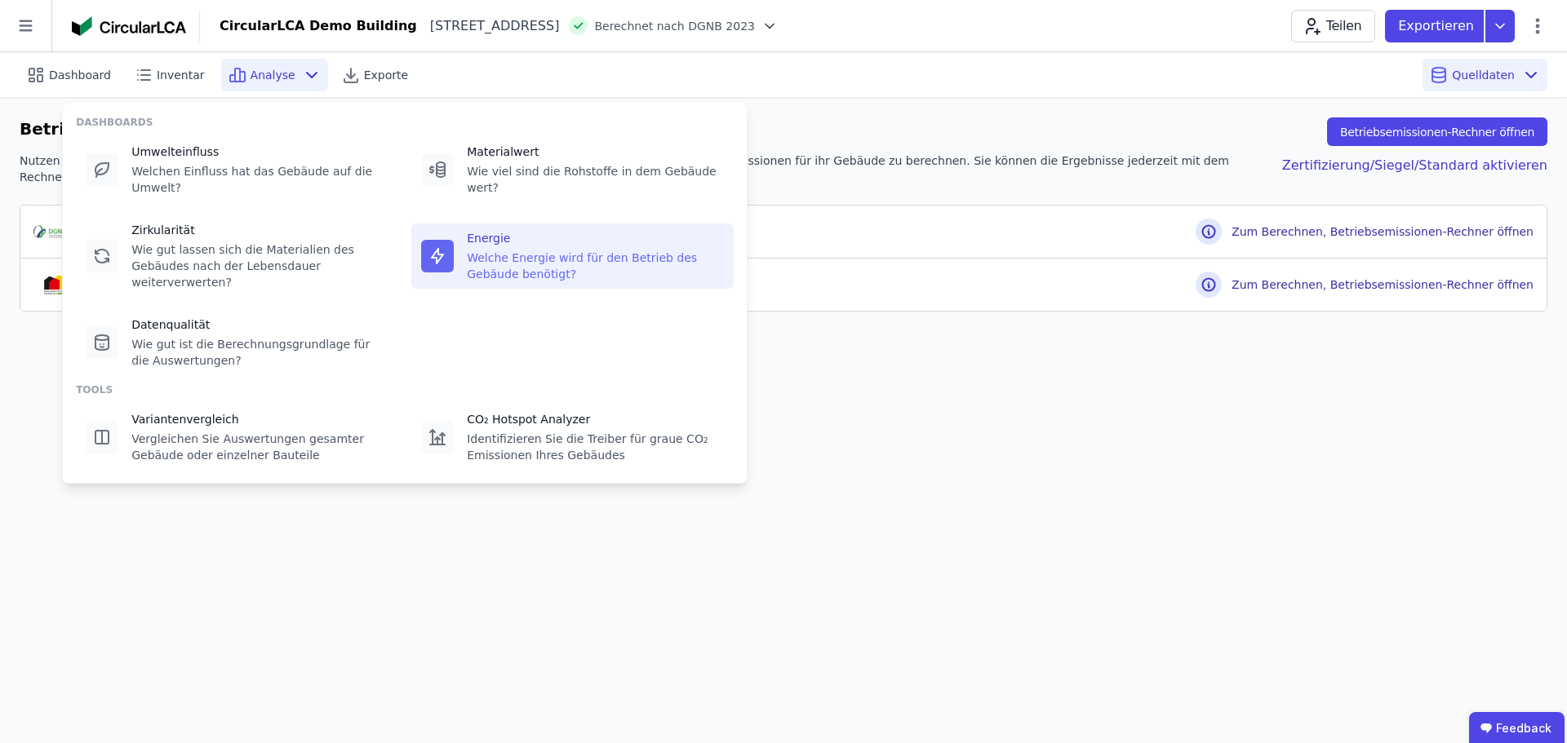
click at [521, 258] on div "Welche Energie wird für den Betrieb des Gebäude benötigt?" at bounding box center [595, 266] width 257 height 33
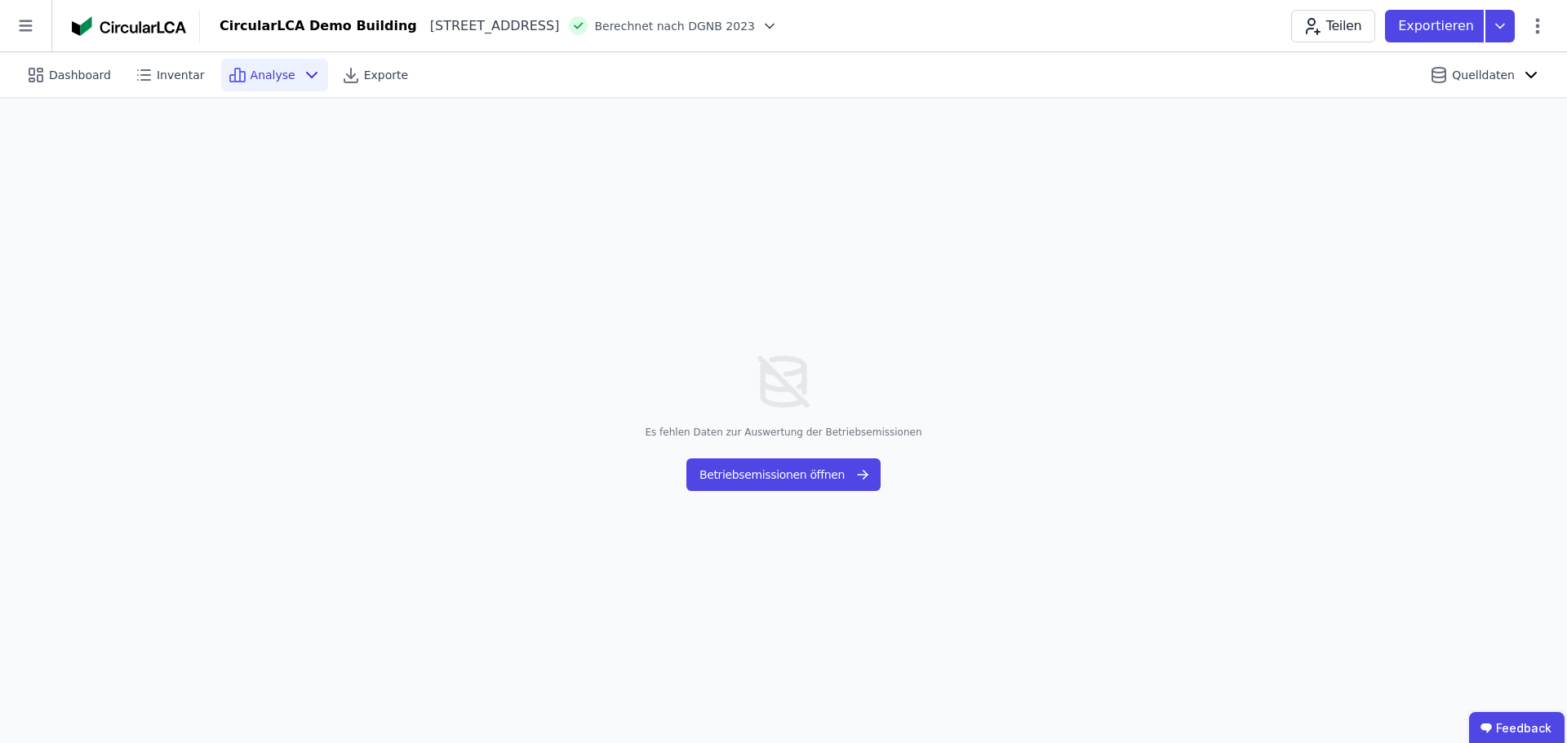
click at [267, 60] on div "Analyse" at bounding box center [274, 75] width 107 height 33
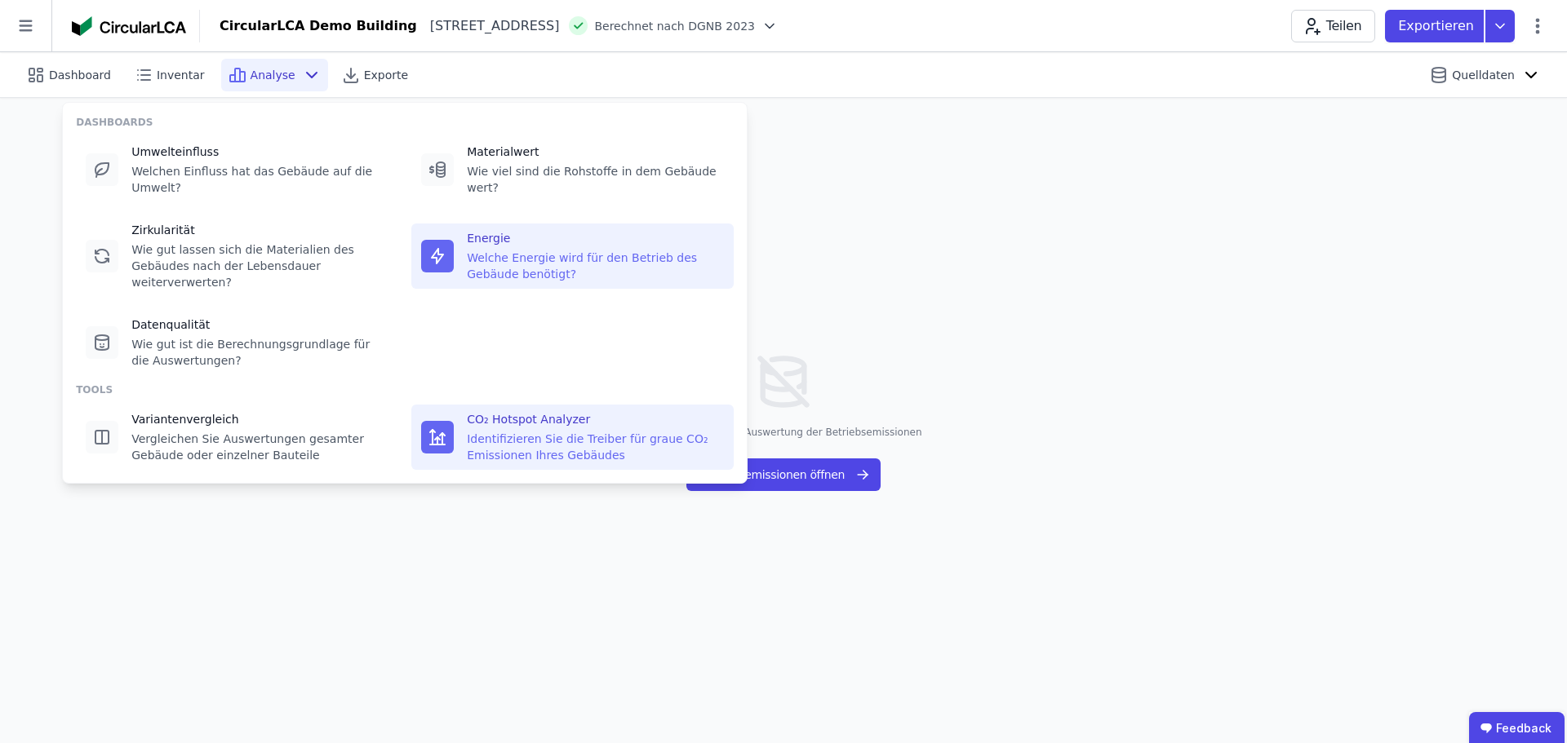
click at [565, 449] on div "Identifizieren Sie die Treiber für graue CO₂ Emissionen Ihres Gebäudes" at bounding box center [595, 447] width 257 height 33
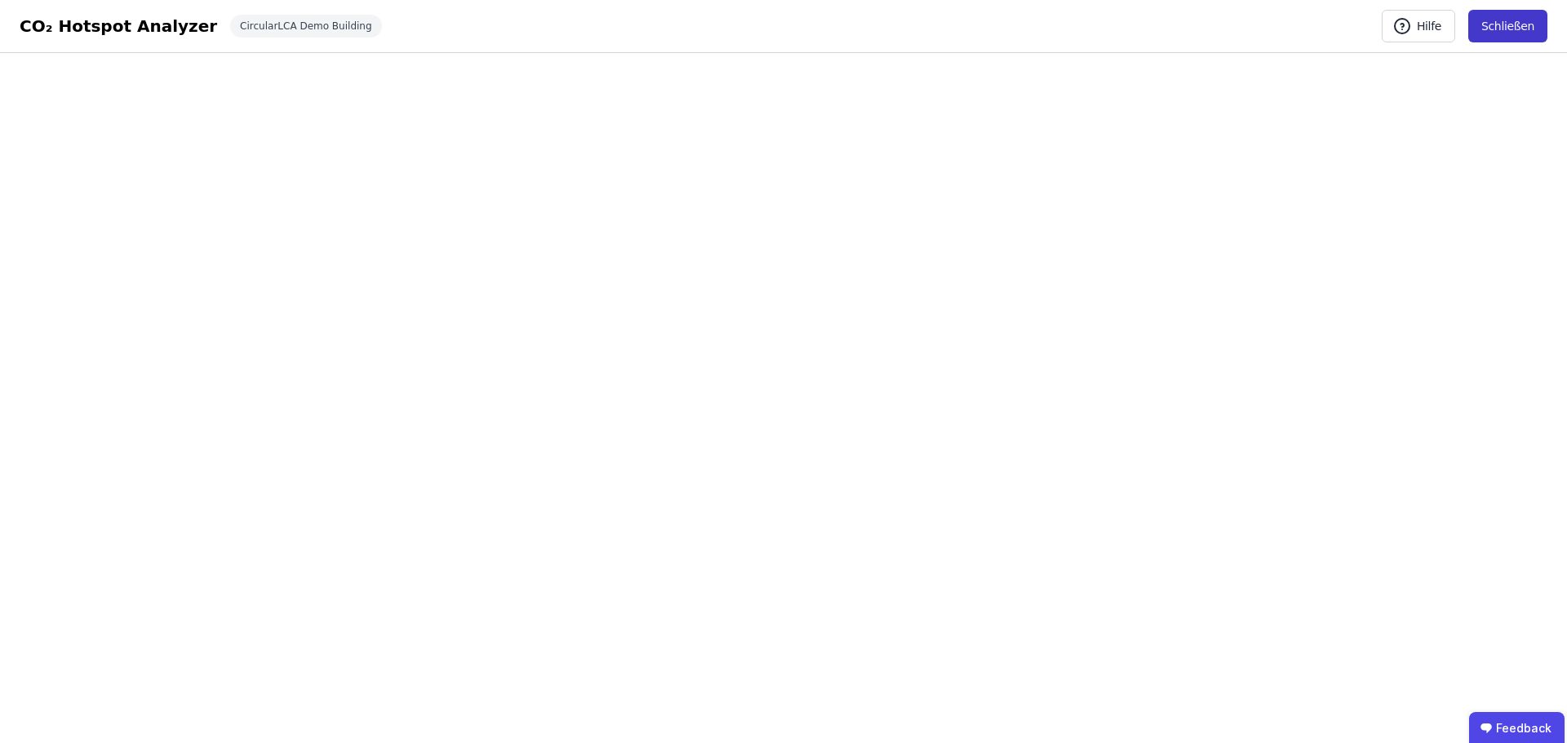
click at [1477, 34] on button "Schließen" at bounding box center [1507, 26] width 79 height 33
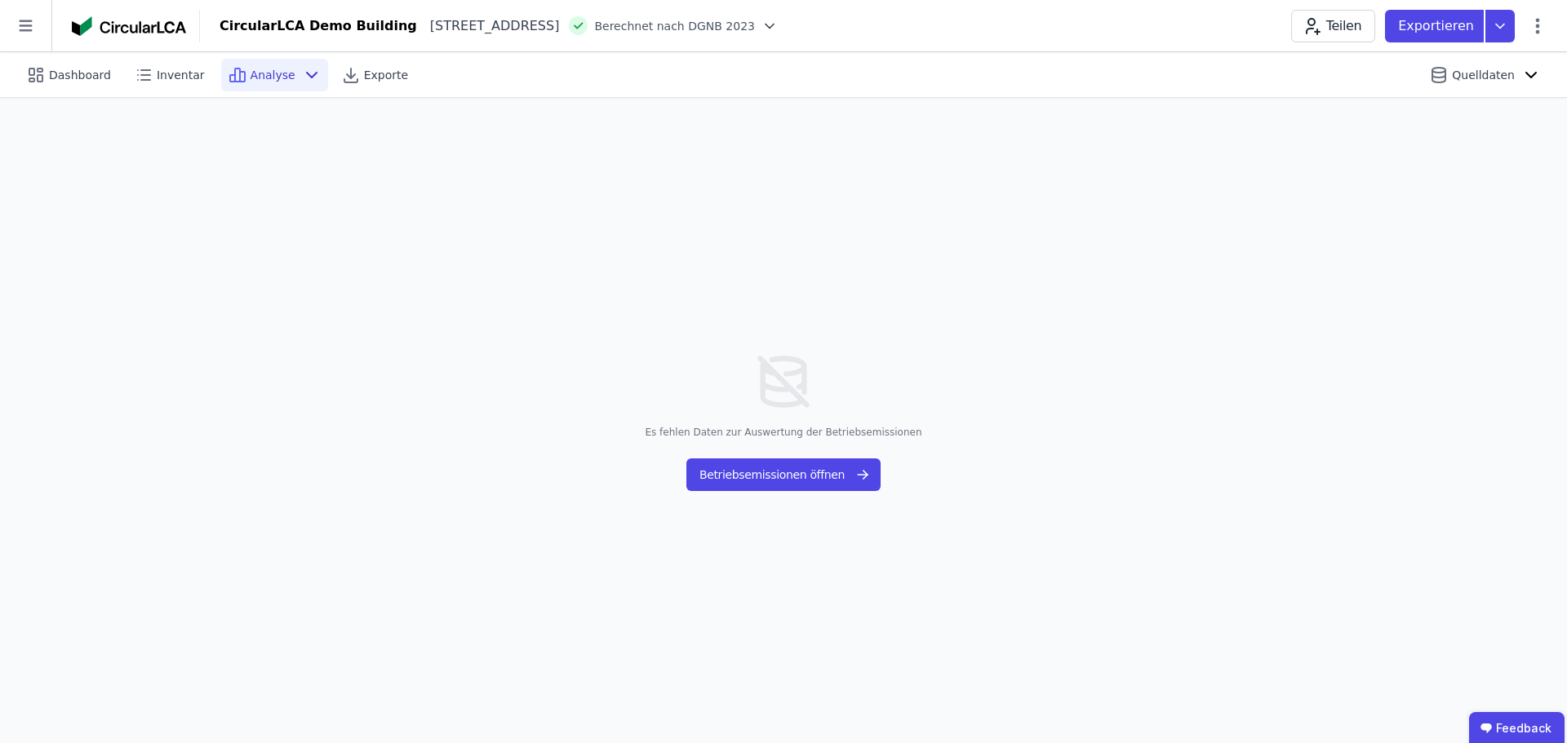
click at [302, 69] on icon at bounding box center [312, 75] width 20 height 20
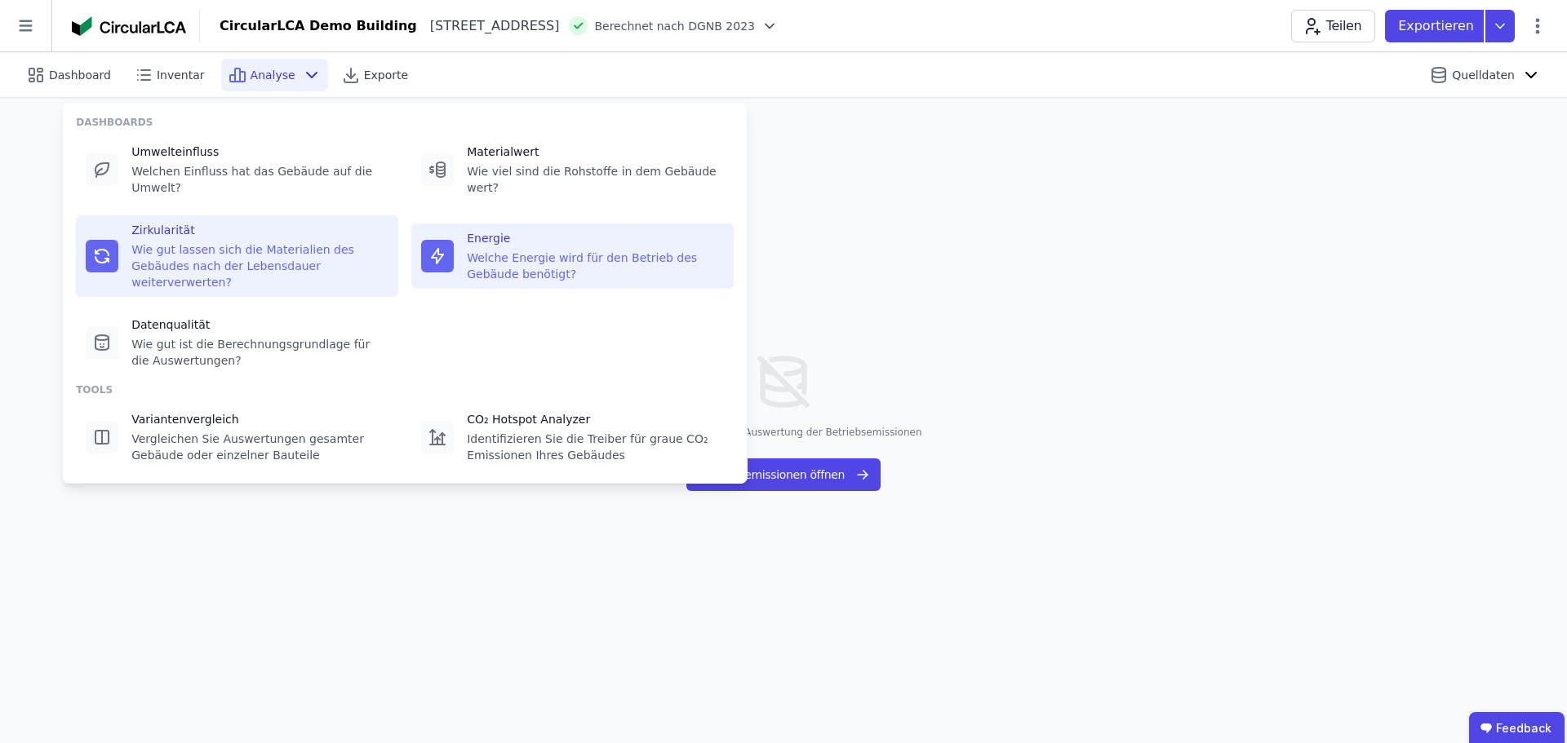
click at [374, 234] on div "Zirkularität" at bounding box center [259, 230] width 257 height 16
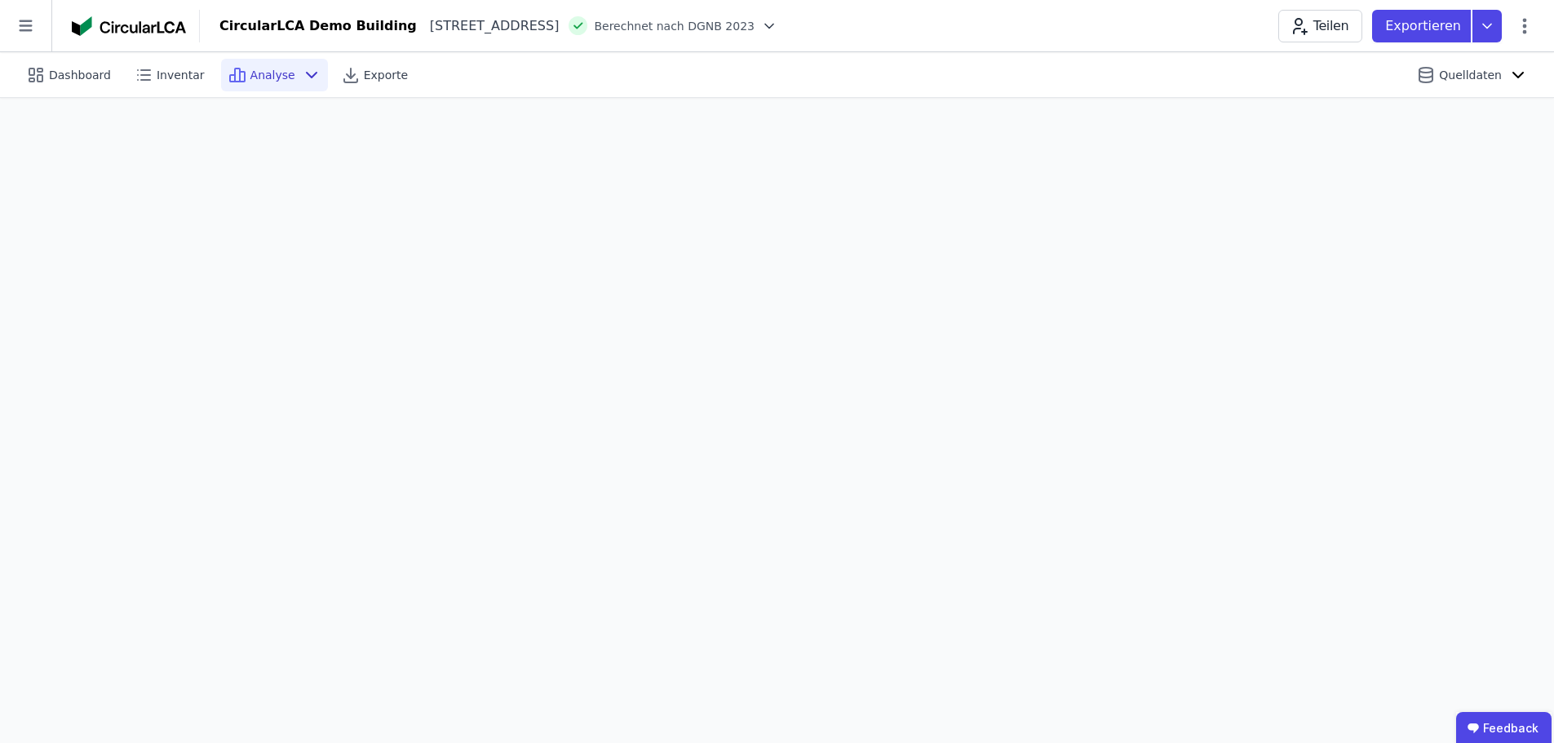
scroll to position [46, 0]
click at [259, 77] on span "Analyse" at bounding box center [272, 75] width 45 height 16
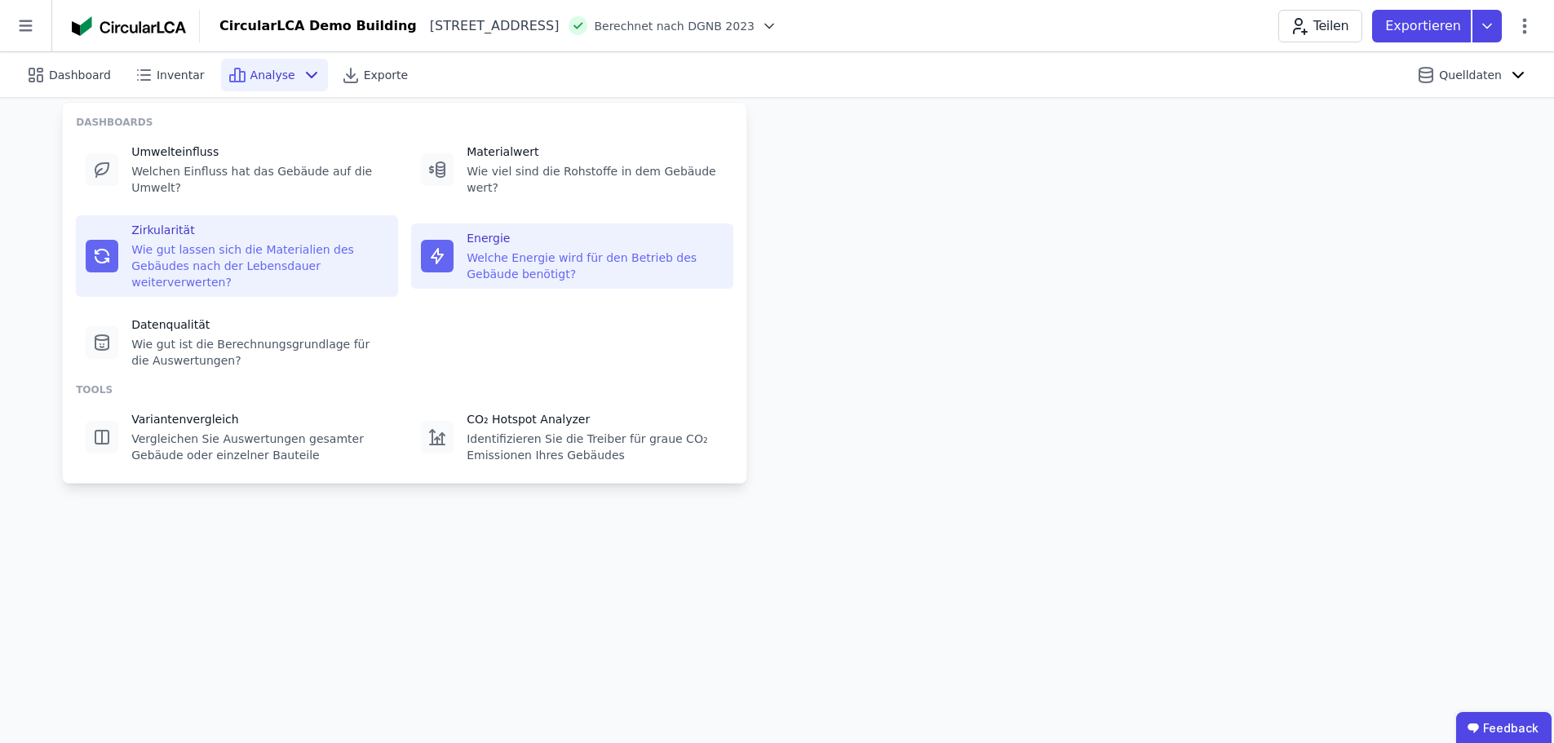
click at [521, 250] on div "Welche Energie wird für den Betrieb des Gebäude benötigt?" at bounding box center [595, 266] width 257 height 33
